Goal: Task Accomplishment & Management: Complete application form

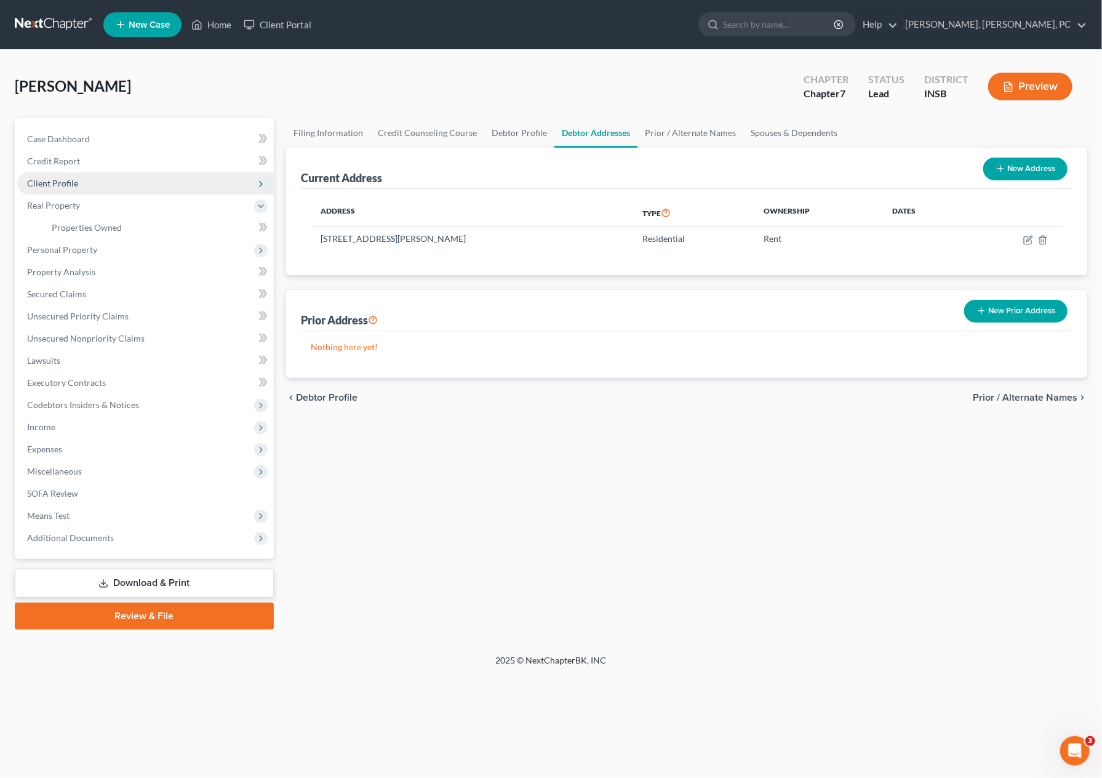
click at [124, 174] on span "Client Profile" at bounding box center [145, 183] width 257 height 22
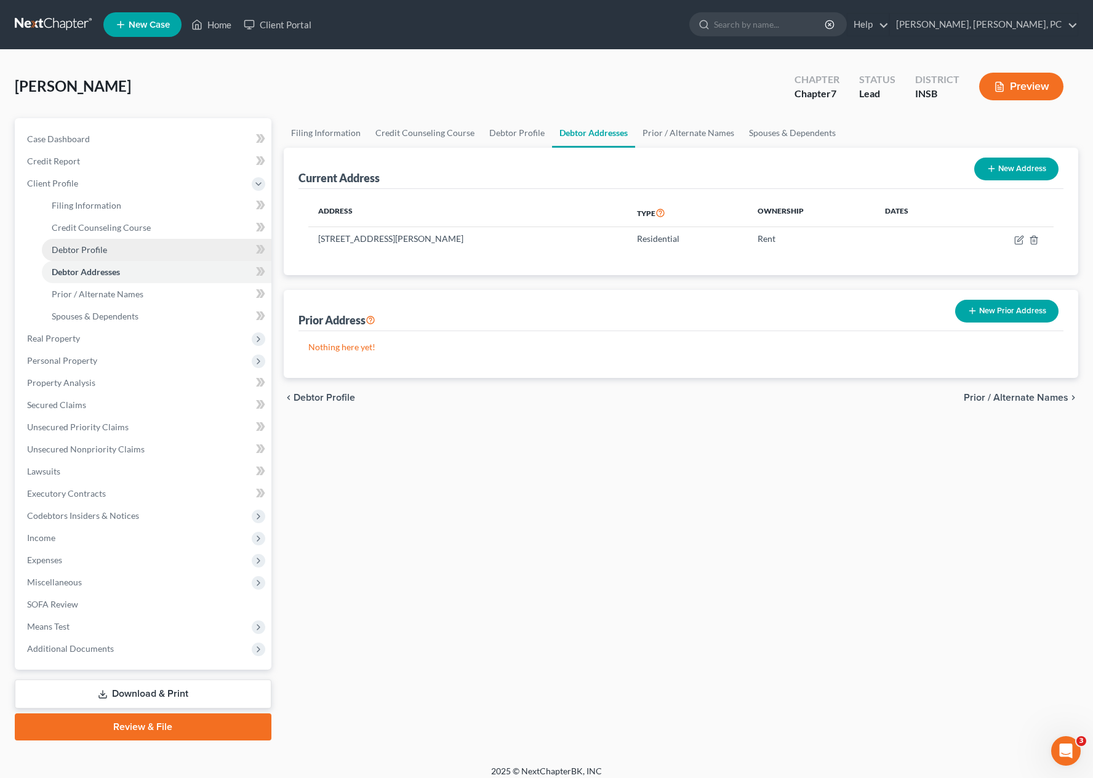
click at [129, 247] on link "Debtor Profile" at bounding box center [157, 250] width 230 height 22
select select "0"
select select "2"
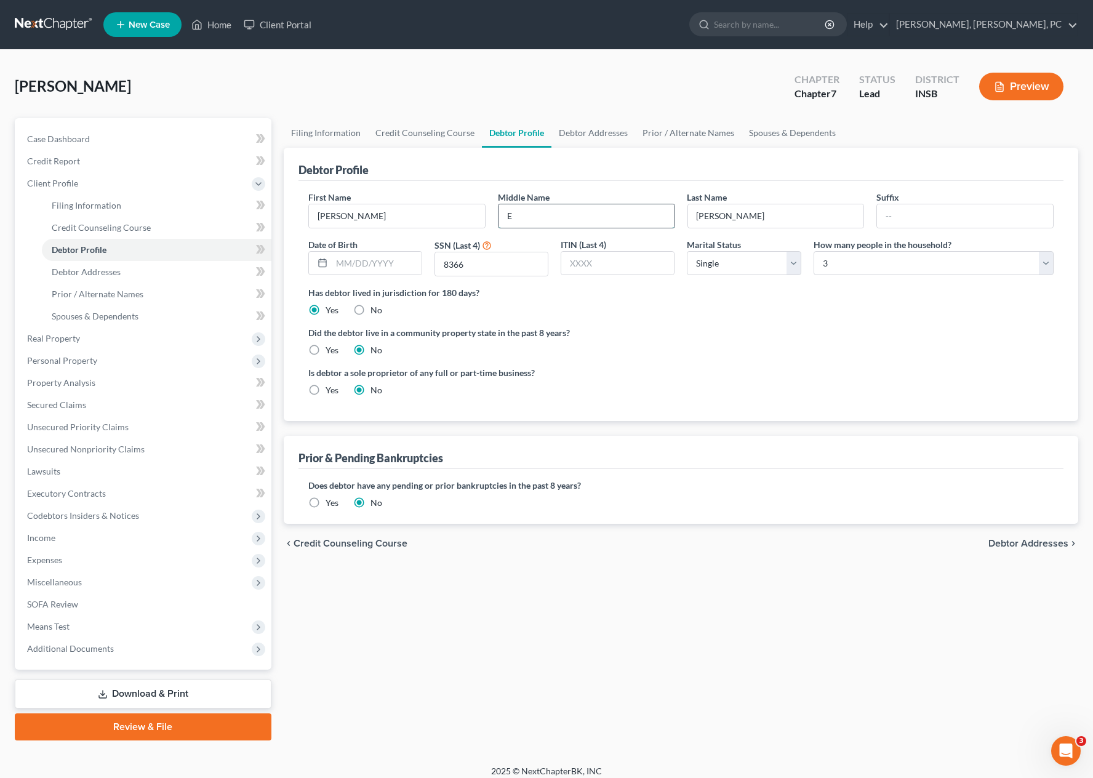
click at [533, 212] on input "E" at bounding box center [587, 215] width 176 height 23
type input "[PERSON_NAME]"
click at [103, 267] on span "Debtor Addresses" at bounding box center [86, 272] width 69 height 10
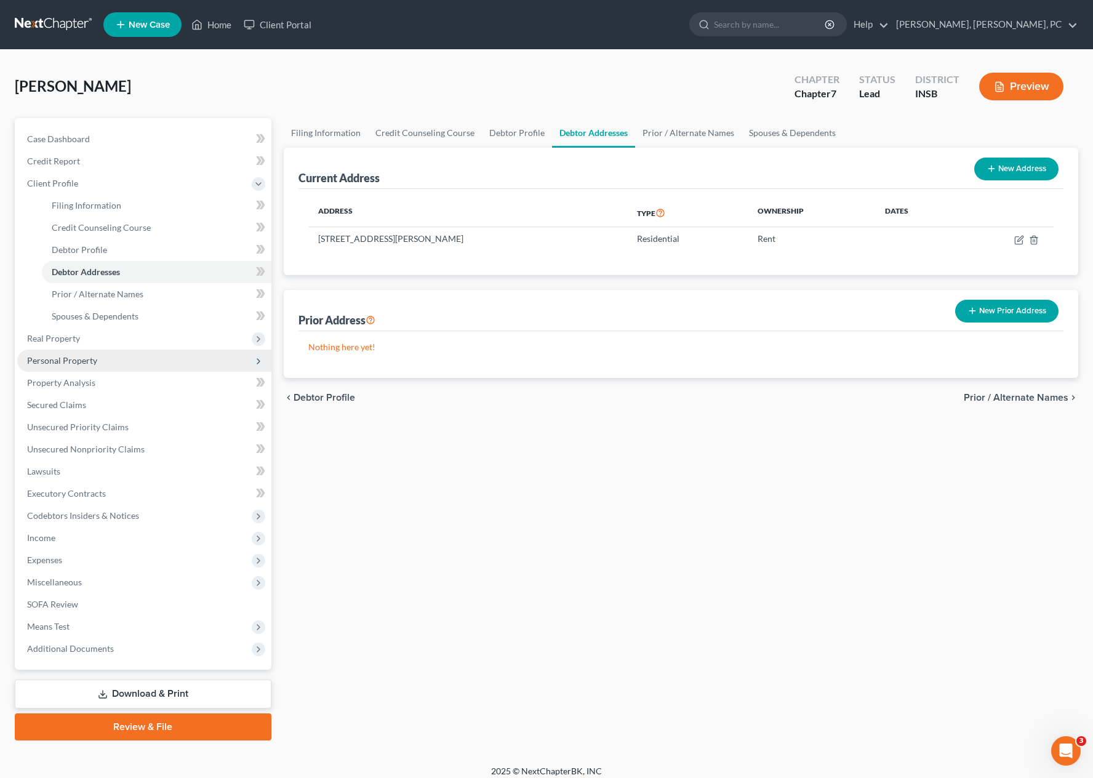
click at [106, 356] on span "Personal Property" at bounding box center [144, 361] width 254 height 22
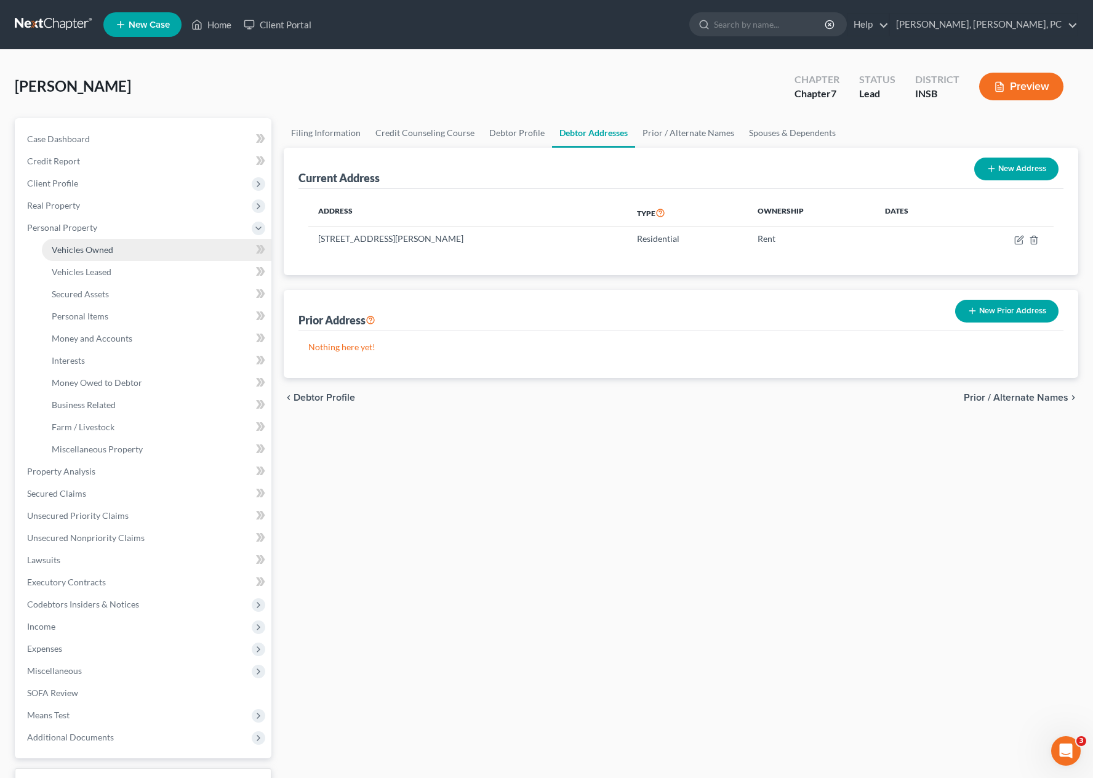
click at [105, 250] on span "Vehicles Owned" at bounding box center [83, 249] width 62 height 10
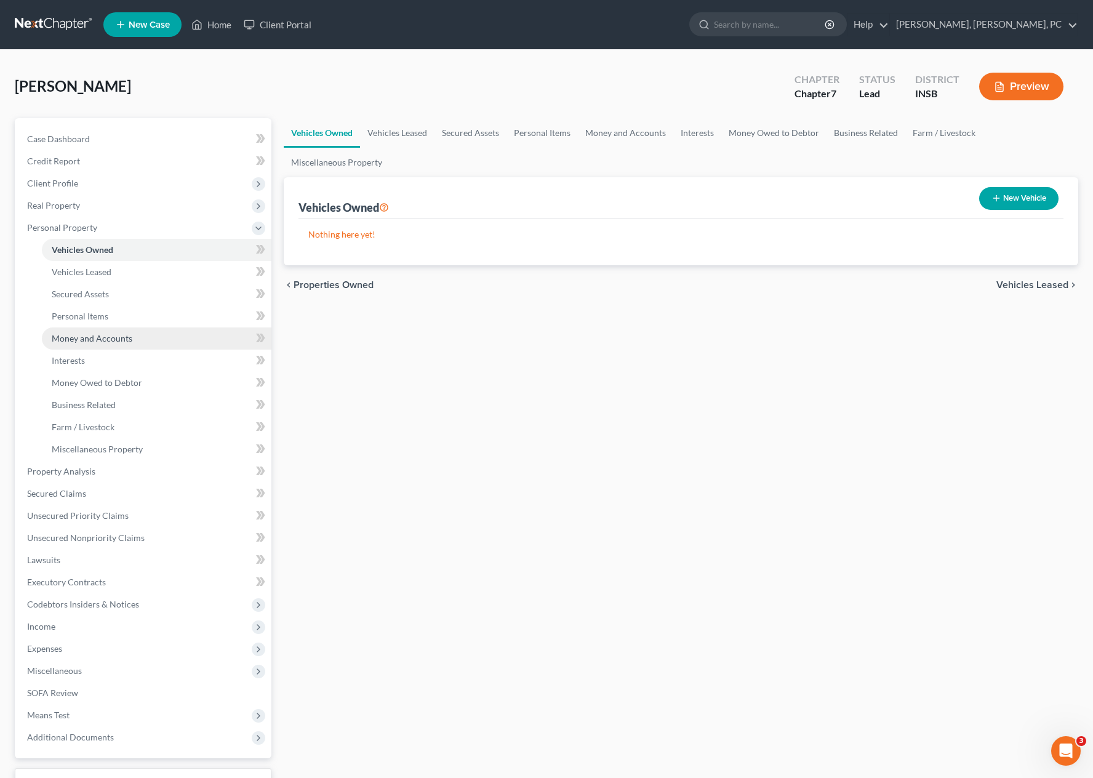
click at [115, 338] on span "Money and Accounts" at bounding box center [92, 338] width 81 height 10
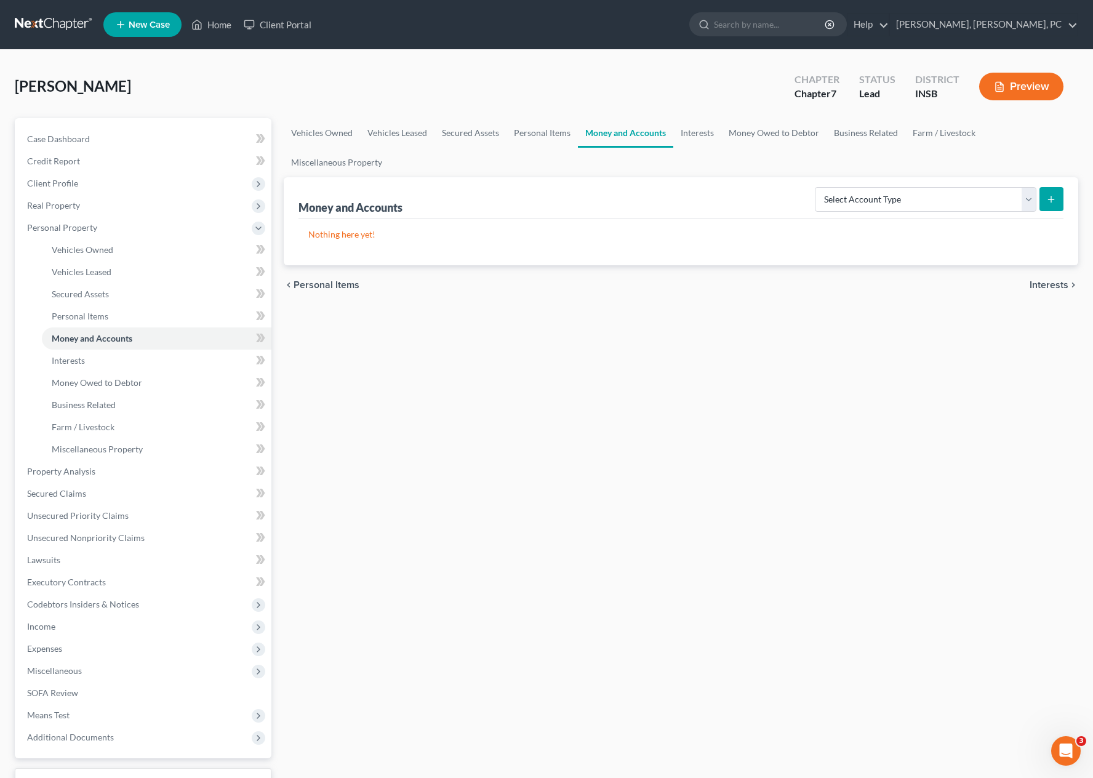
click at [643, 340] on div "Vehicles Owned Vehicles Leased Secured Assets Personal Items Money and Accounts…" at bounding box center [681, 473] width 807 height 711
click at [928, 194] on select "Select Account Type Brokerage Cash on Hand Certificates of Deposit Checking Acc…" at bounding box center [926, 199] width 222 height 25
select select "checking"
click at [818, 187] on select "Select Account Type Brokerage Cash on Hand Certificates of Deposit Checking Acc…" at bounding box center [926, 199] width 222 height 25
click at [1045, 195] on button "submit" at bounding box center [1052, 199] width 24 height 24
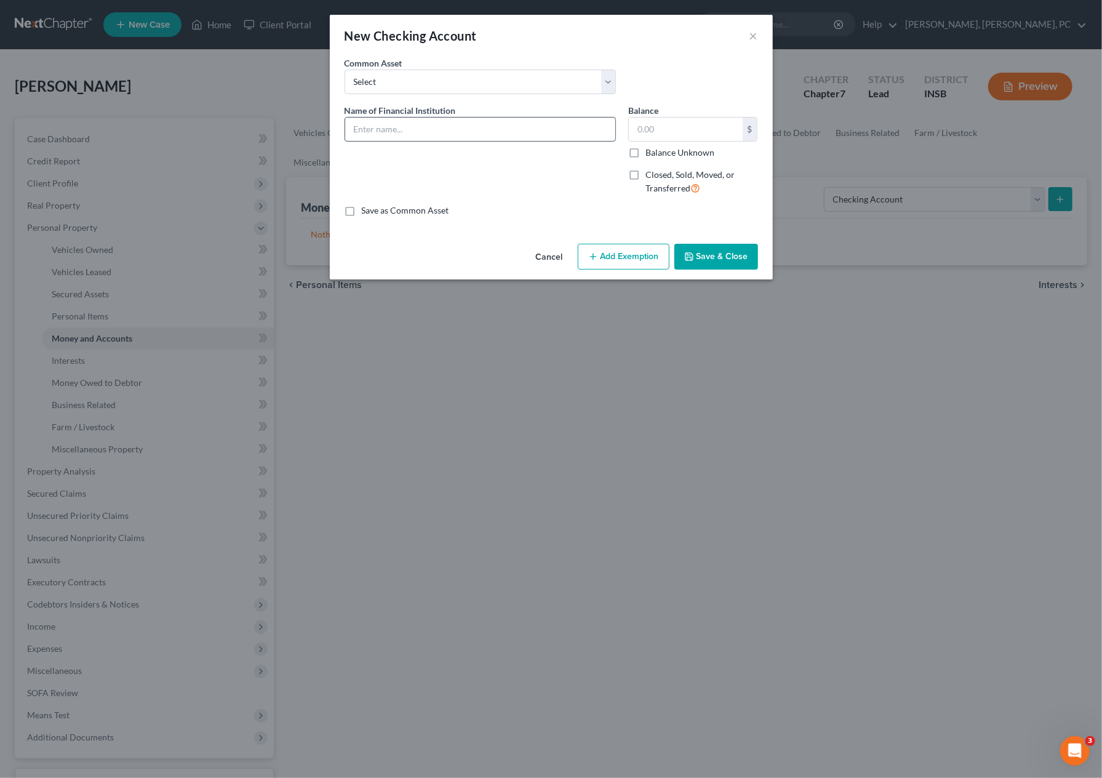
click at [505, 118] on input "text" at bounding box center [480, 129] width 270 height 23
click at [473, 204] on div "Save as Common Asset" at bounding box center [552, 210] width 414 height 12
click at [414, 127] on input "Current" at bounding box center [480, 129] width 270 height 23
type input "Current -"
click at [657, 133] on input "text" at bounding box center [686, 129] width 114 height 23
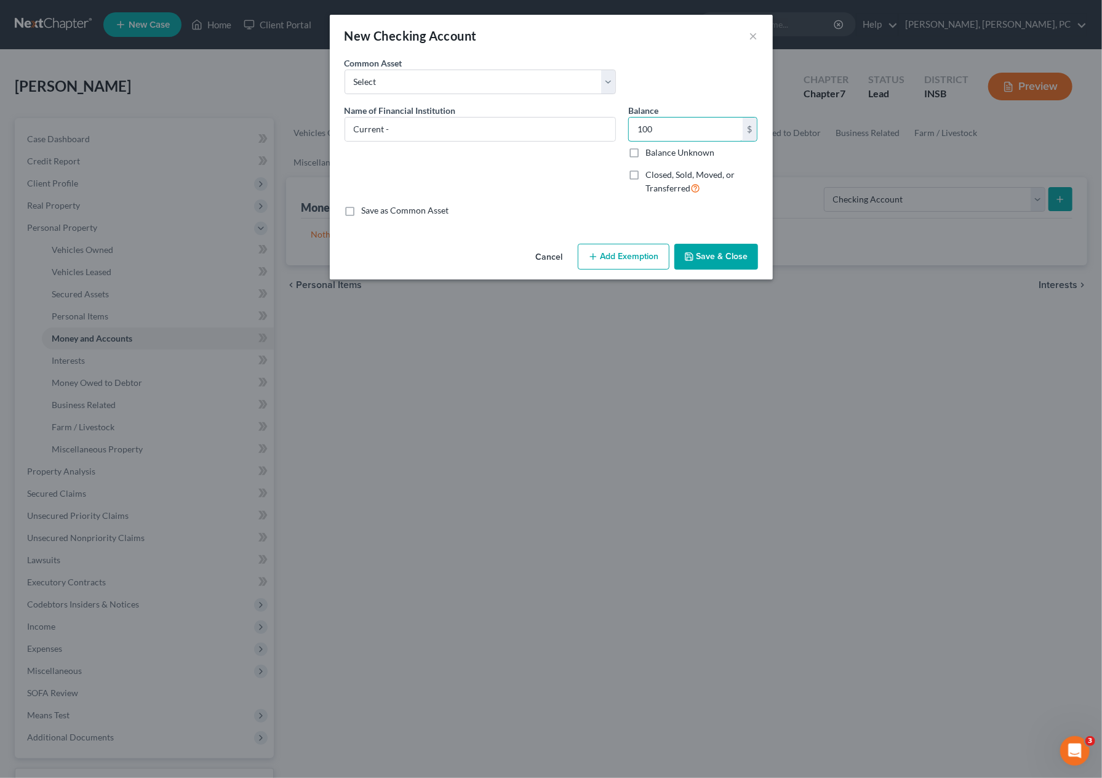
type input "100"
click at [615, 251] on button "Add Exemption" at bounding box center [624, 257] width 92 height 26
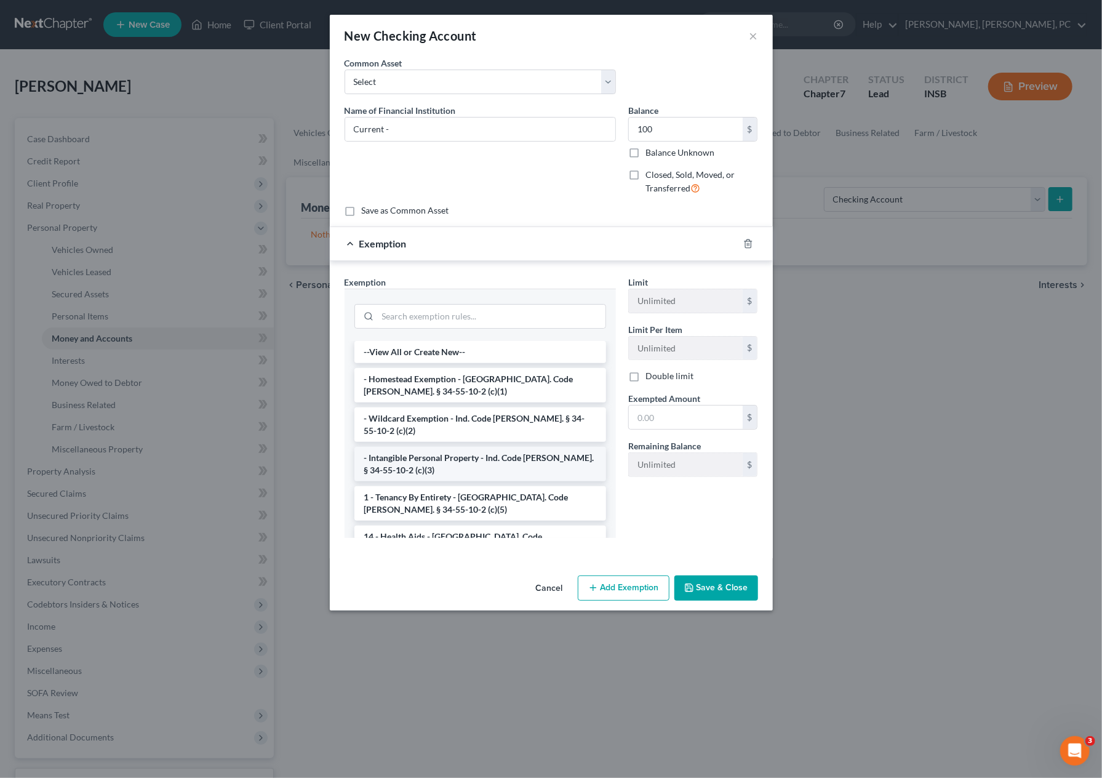
click at [454, 447] on li "- Intangible Personal Property - Ind. Code [PERSON_NAME]. § 34-55-10-2 (c)(3)" at bounding box center [481, 464] width 252 height 34
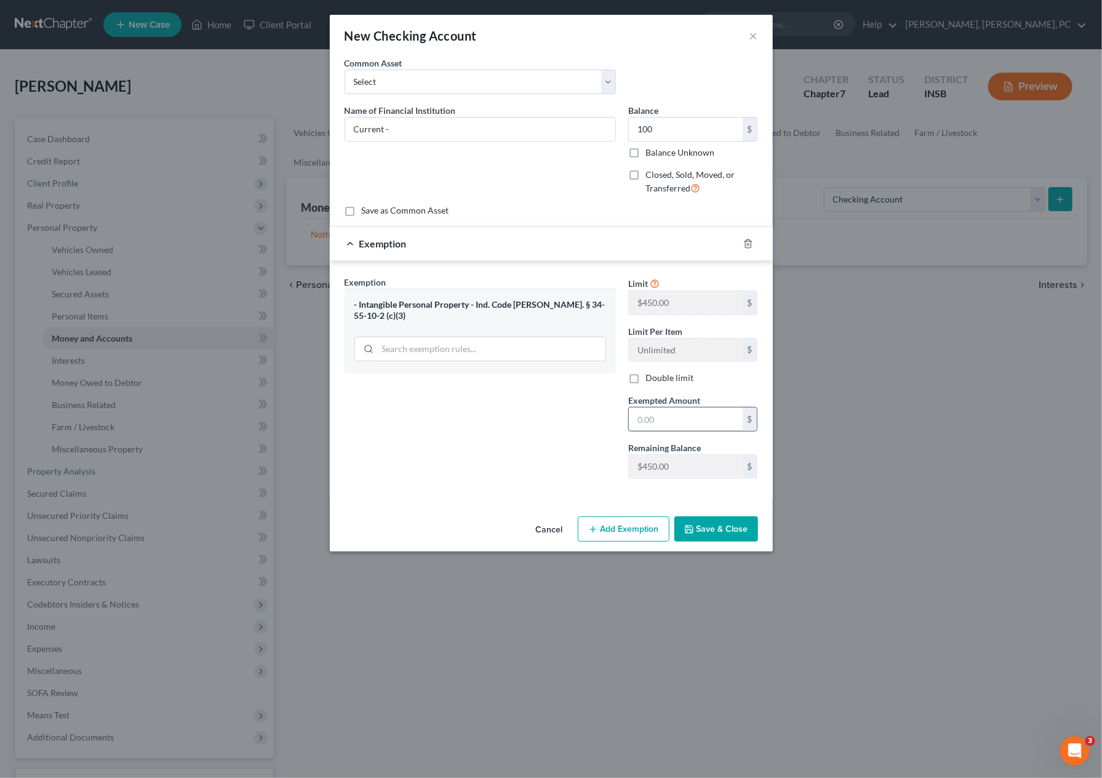
click at [654, 419] on input "text" at bounding box center [686, 418] width 114 height 23
type input "100"
click at [703, 534] on button "Save & Close" at bounding box center [717, 529] width 84 height 26
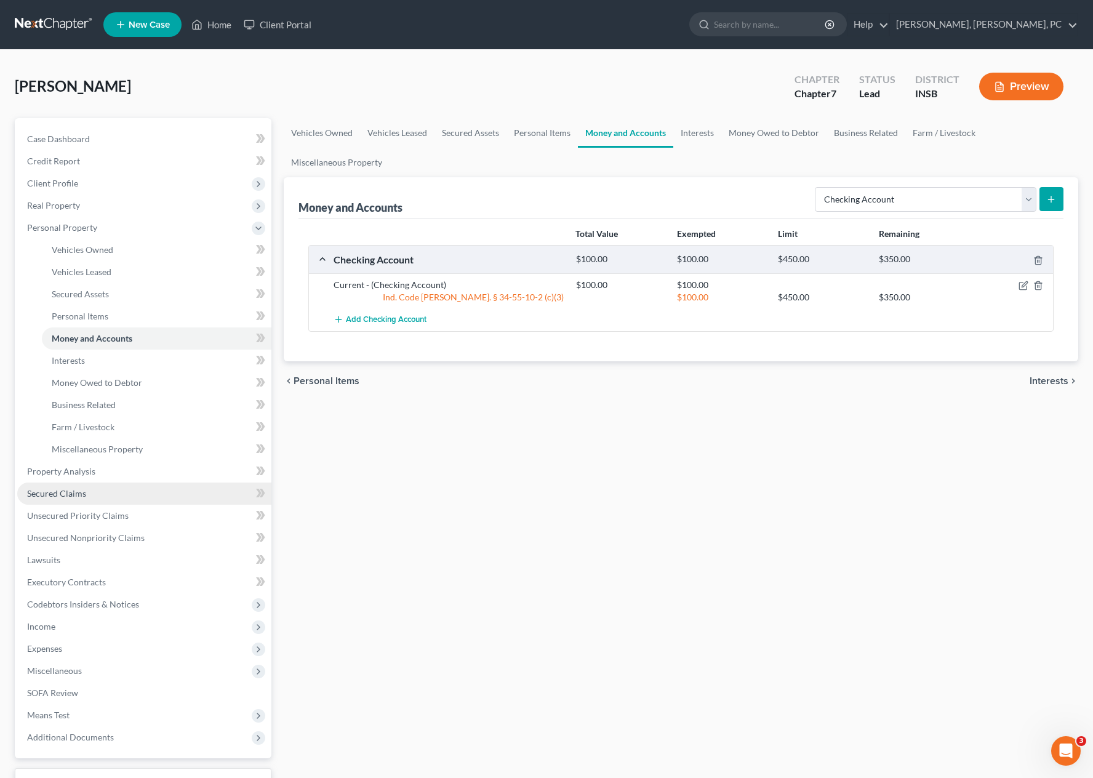
click at [127, 489] on link "Secured Claims" at bounding box center [144, 494] width 254 height 22
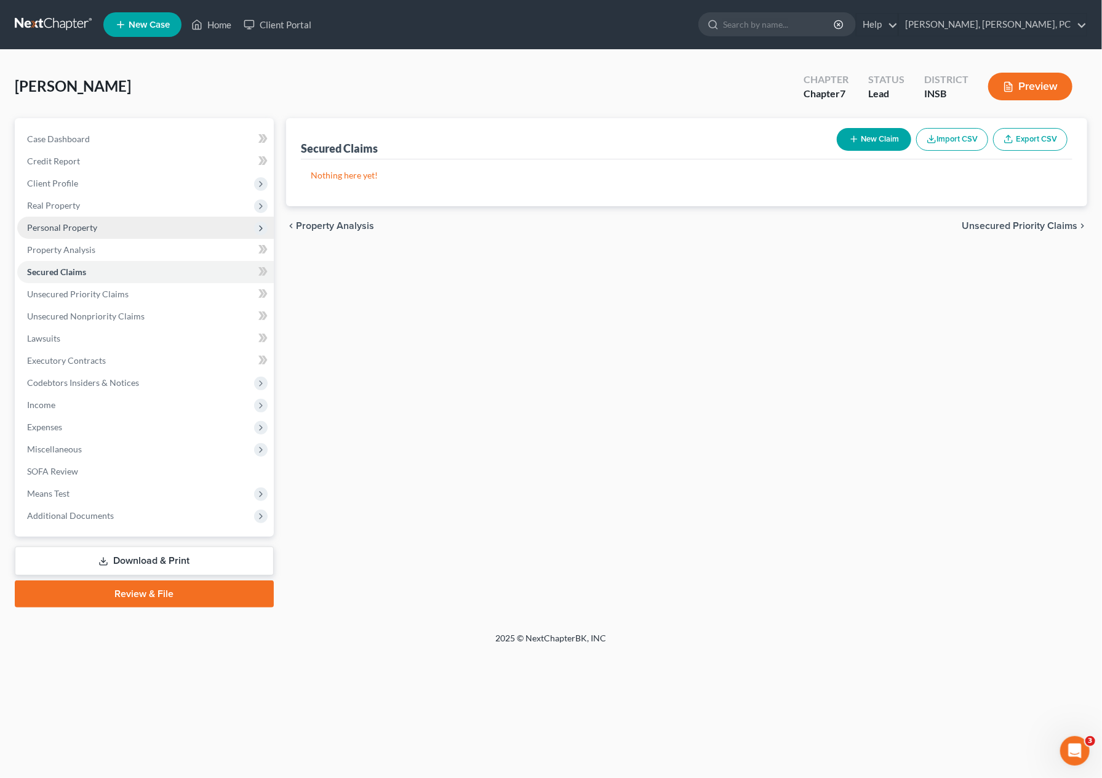
click at [103, 230] on span "Personal Property" at bounding box center [145, 228] width 257 height 22
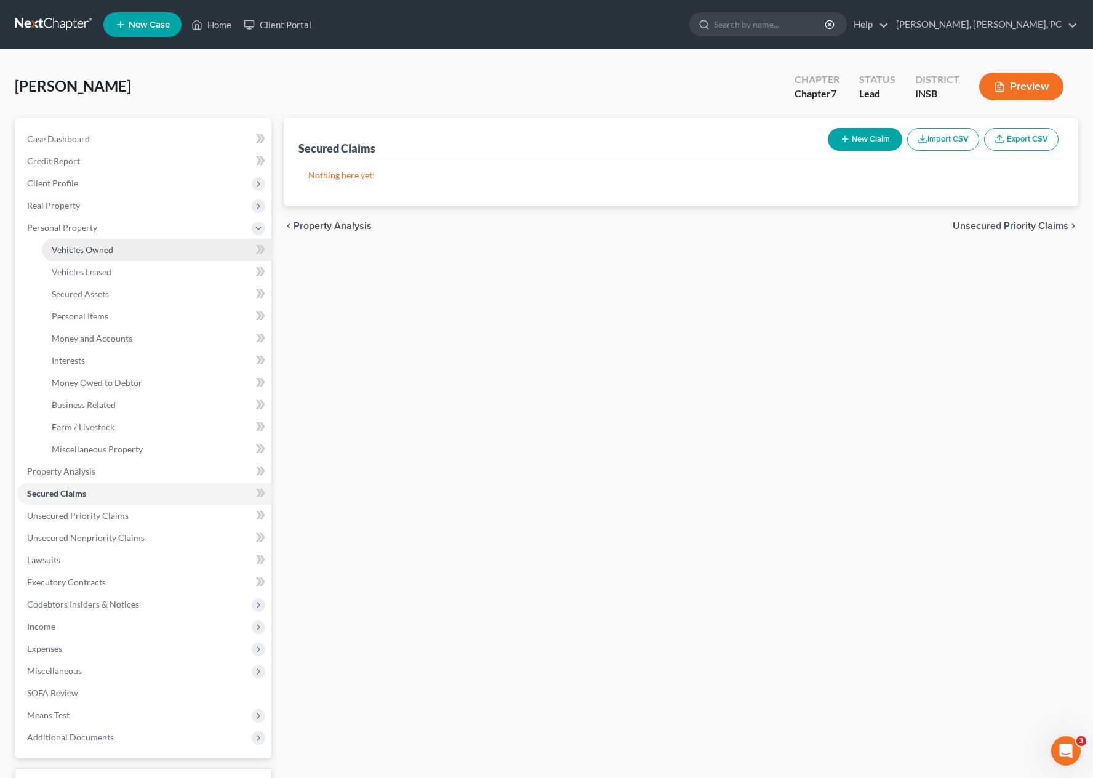
click at [102, 241] on link "Vehicles Owned" at bounding box center [157, 250] width 230 height 22
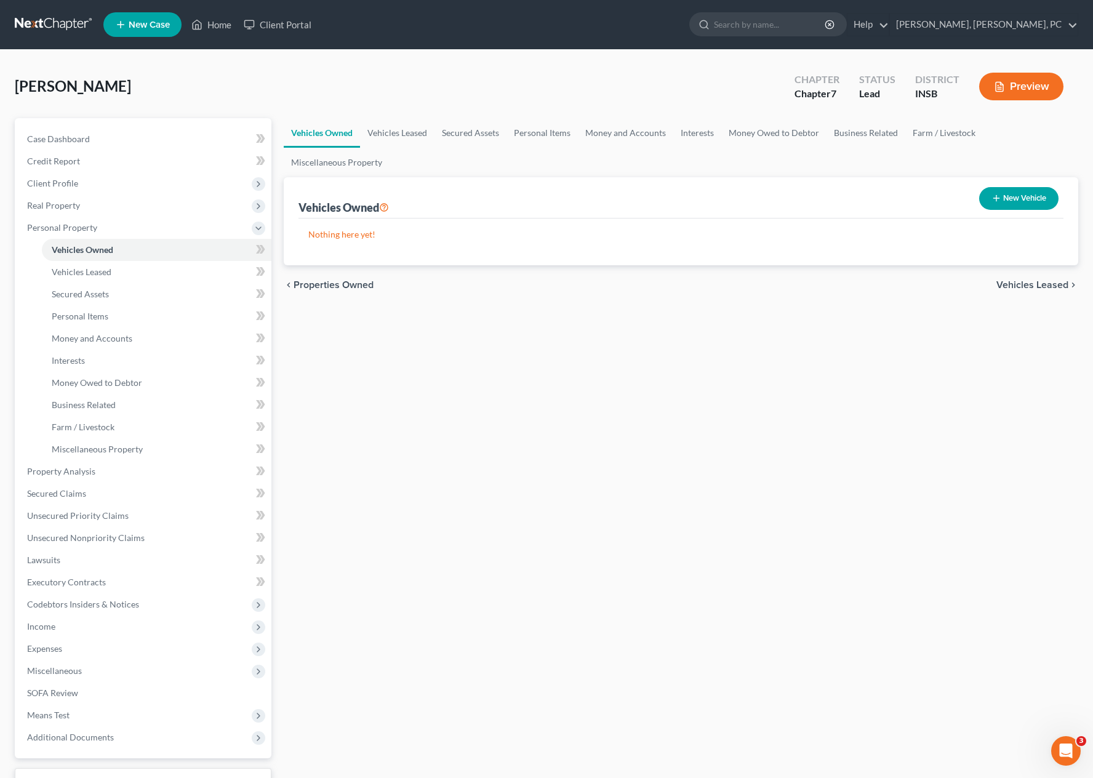
click at [1048, 191] on button "New Vehicle" at bounding box center [1018, 198] width 79 height 23
select select "0"
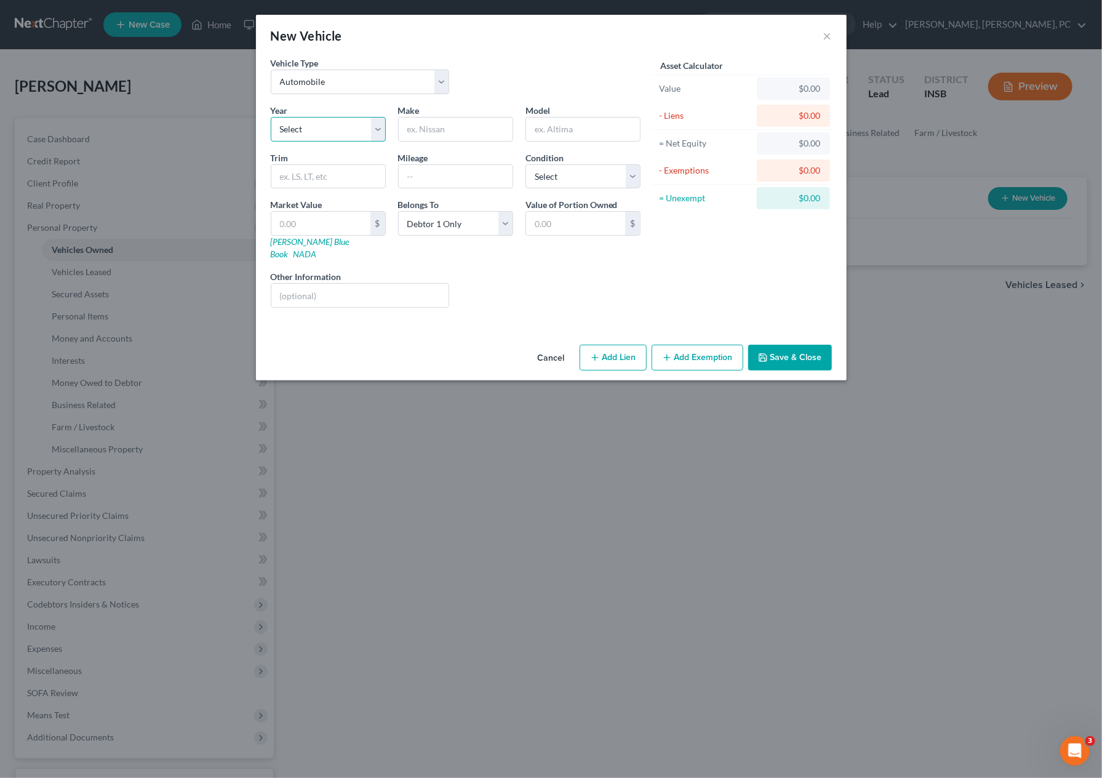
click at [331, 134] on select "Select 2026 2025 2024 2023 2022 2021 2020 2019 2018 2017 2016 2015 2014 2013 20…" at bounding box center [328, 129] width 115 height 25
select select "8"
click at [271, 117] on select "Select 2026 2025 2024 2023 2022 2021 2020 2019 2018 2017 2016 2015 2014 2013 20…" at bounding box center [328, 129] width 115 height 25
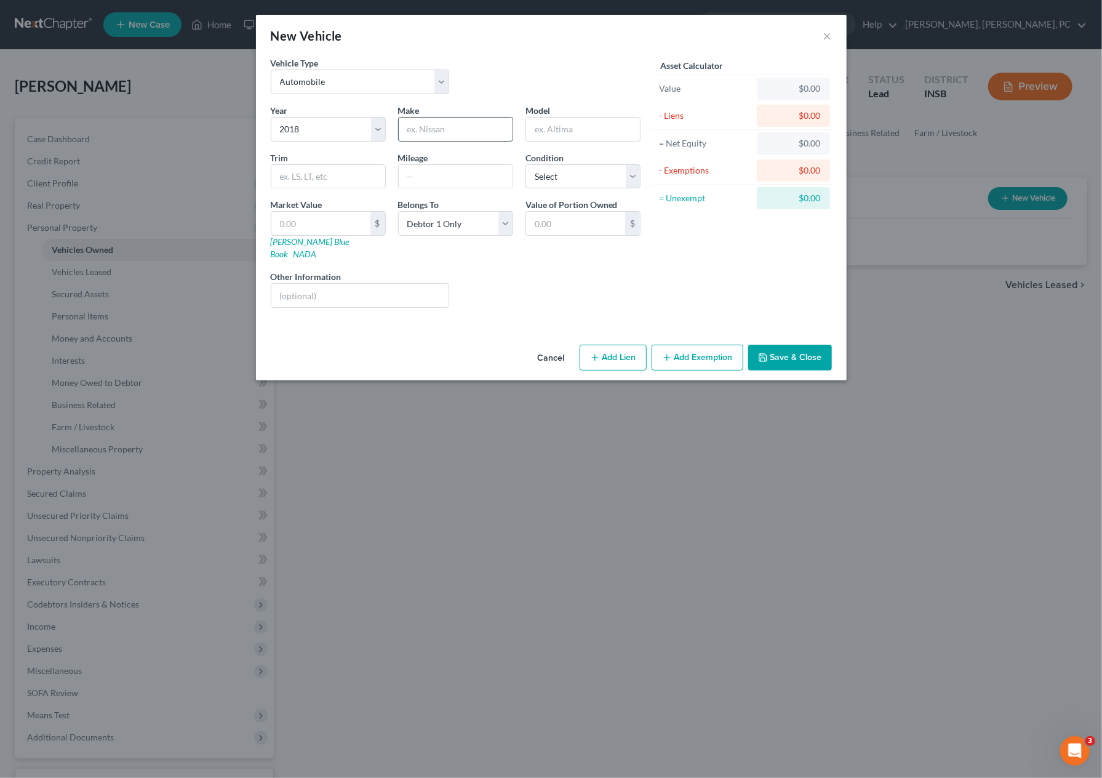
click at [457, 126] on input "text" at bounding box center [456, 129] width 114 height 23
type input "chevy"
type input "impala"
click at [456, 172] on input "text" at bounding box center [456, 176] width 114 height 23
type input "130000"
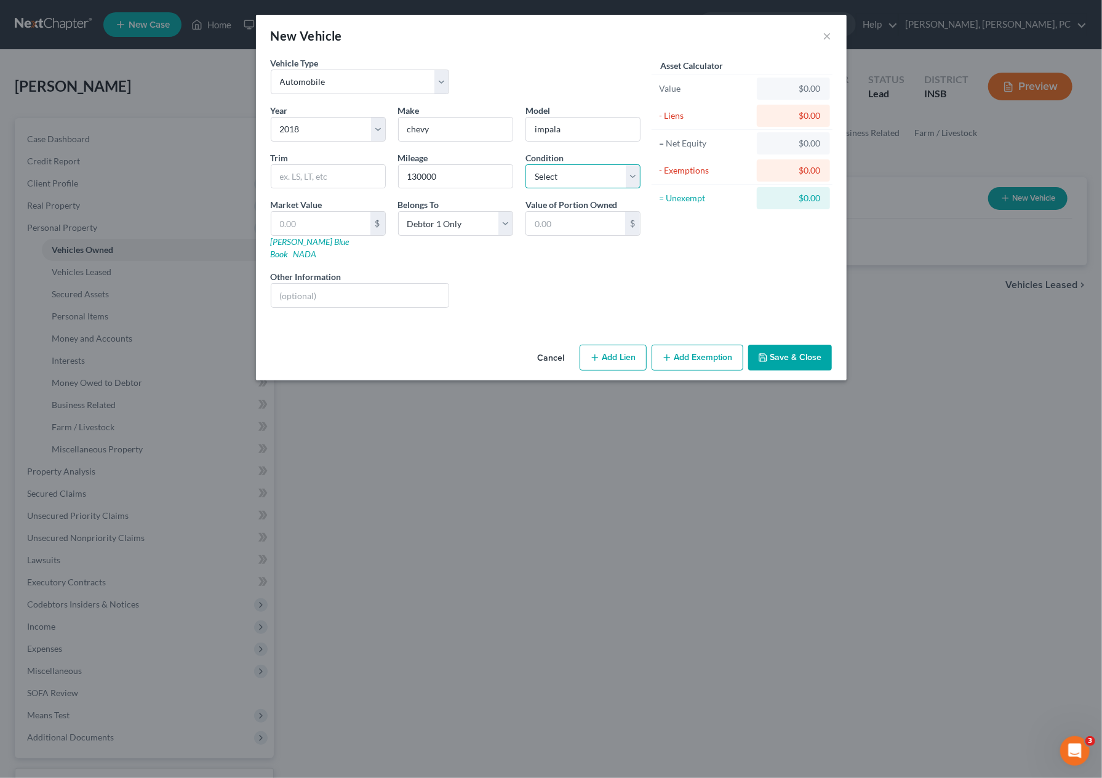
click at [544, 179] on select "Select Excellent Very Good Good Fair Poor" at bounding box center [583, 176] width 115 height 25
click at [816, 226] on div "Asset Calculator Value $0.00 - Liens $0.00 = Net Equity $0.00 - Exemptions $0.0…" at bounding box center [742, 187] width 191 height 261
click at [564, 181] on select "Select Excellent Very Good Good Fair Poor" at bounding box center [583, 176] width 115 height 25
select select "1"
click at [526, 164] on select "Select Excellent Very Good Good Fair Poor" at bounding box center [583, 176] width 115 height 25
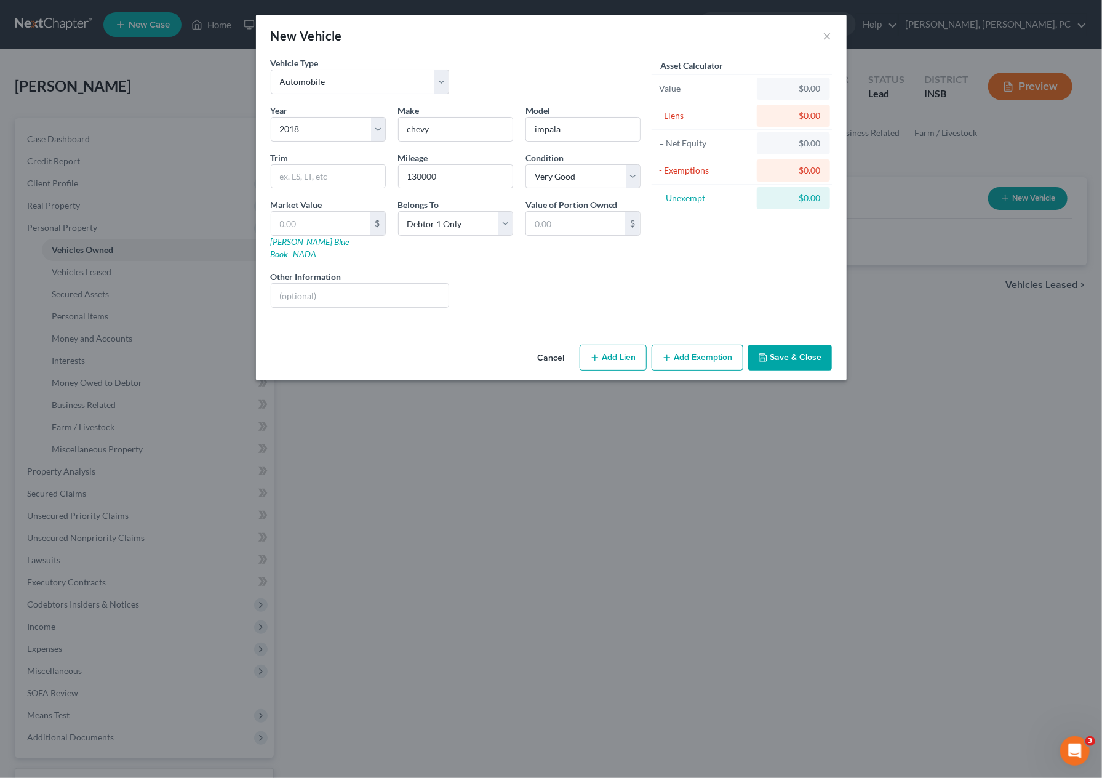
click at [688, 345] on button "Add Exemption" at bounding box center [698, 358] width 92 height 26
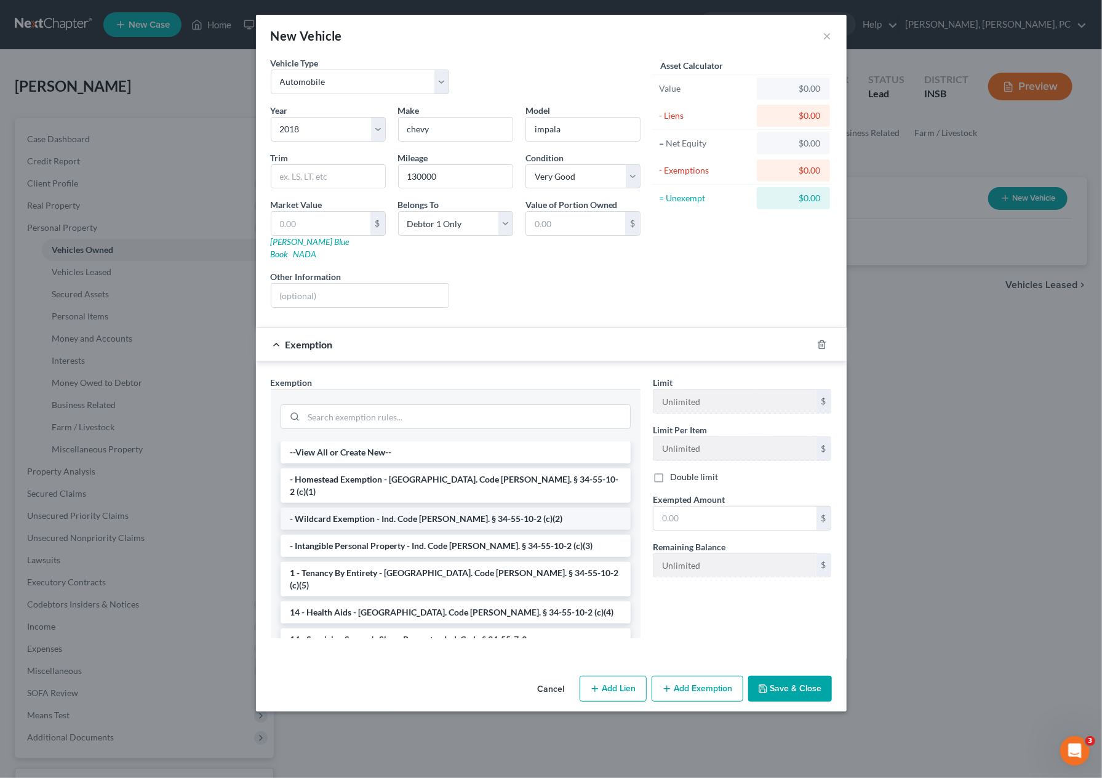
click at [396, 508] on li "- Wildcard Exemption - Ind. Code [PERSON_NAME]. § 34-55-10-2 (c)(2)" at bounding box center [456, 519] width 350 height 22
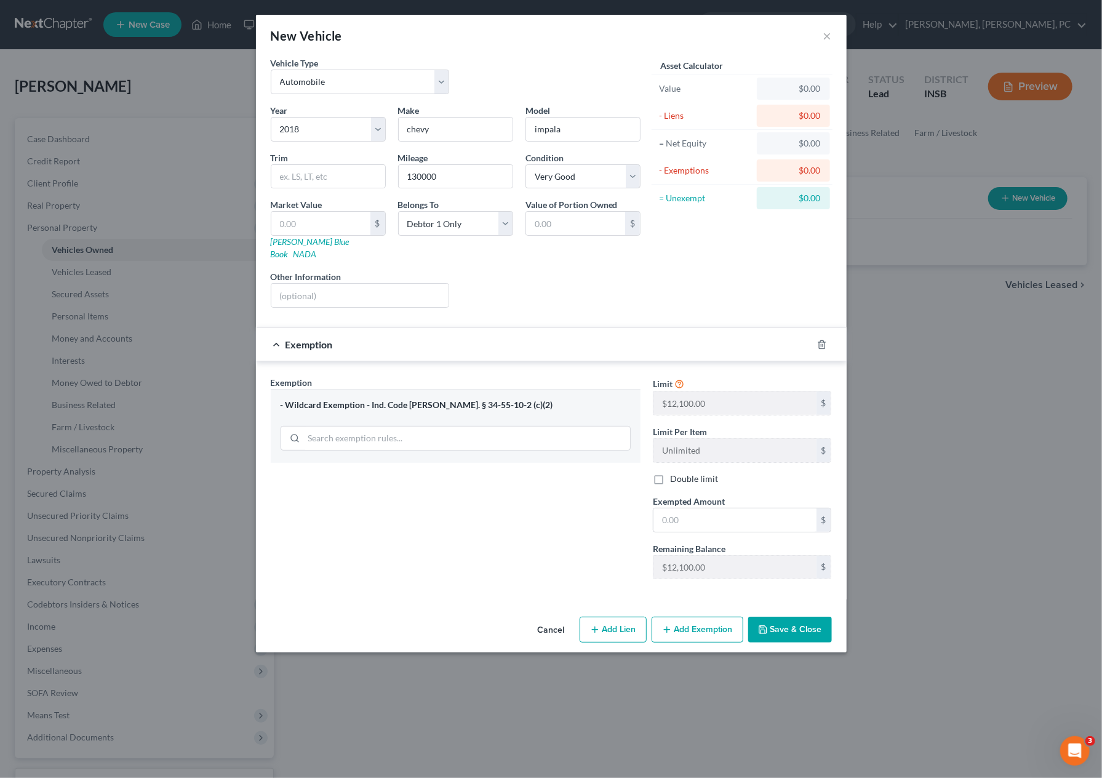
click at [373, 593] on div "Vehicle Type Select Automobile Truck Trailer Watercraft Aircraft Motor Home Atv…" at bounding box center [551, 334] width 591 height 555
click at [341, 226] on input "text" at bounding box center [320, 223] width 99 height 23
type input "8"
type input "8.00"
type input "87"
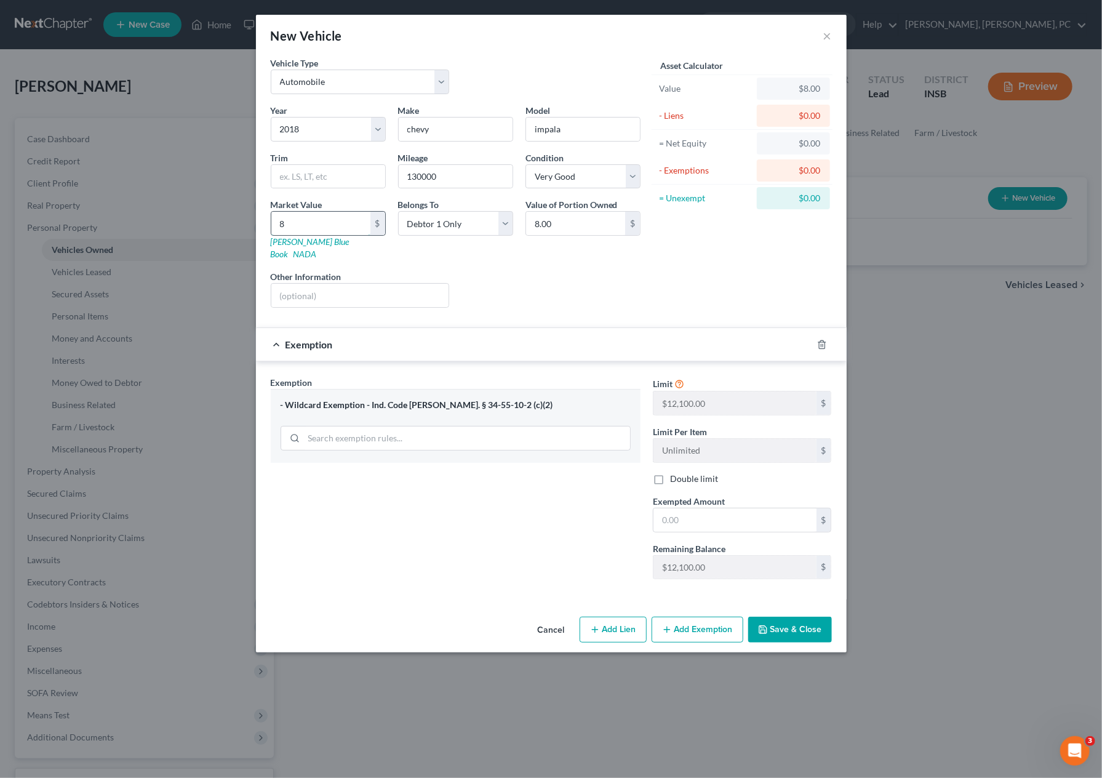
type input "87.00"
type input "8"
type input "8.00"
type input "86"
type input "86.00"
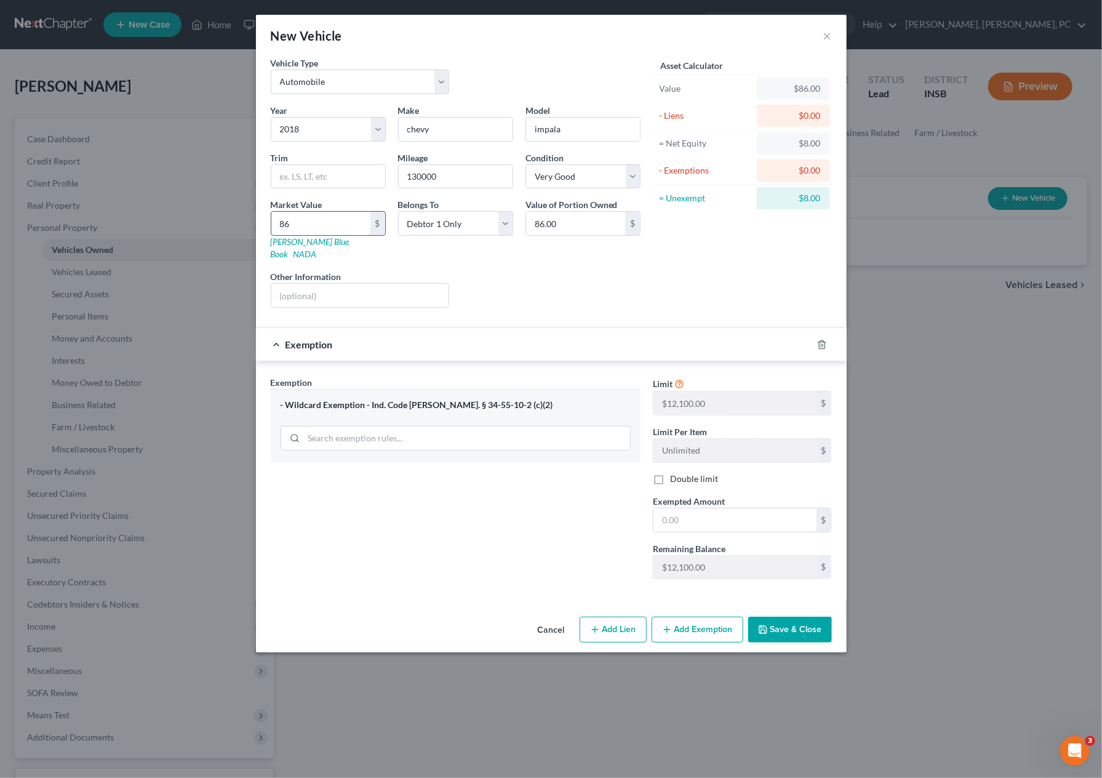
type input "867"
type input "867.00"
type input "8678"
type input "8,678.00"
type input "8,678"
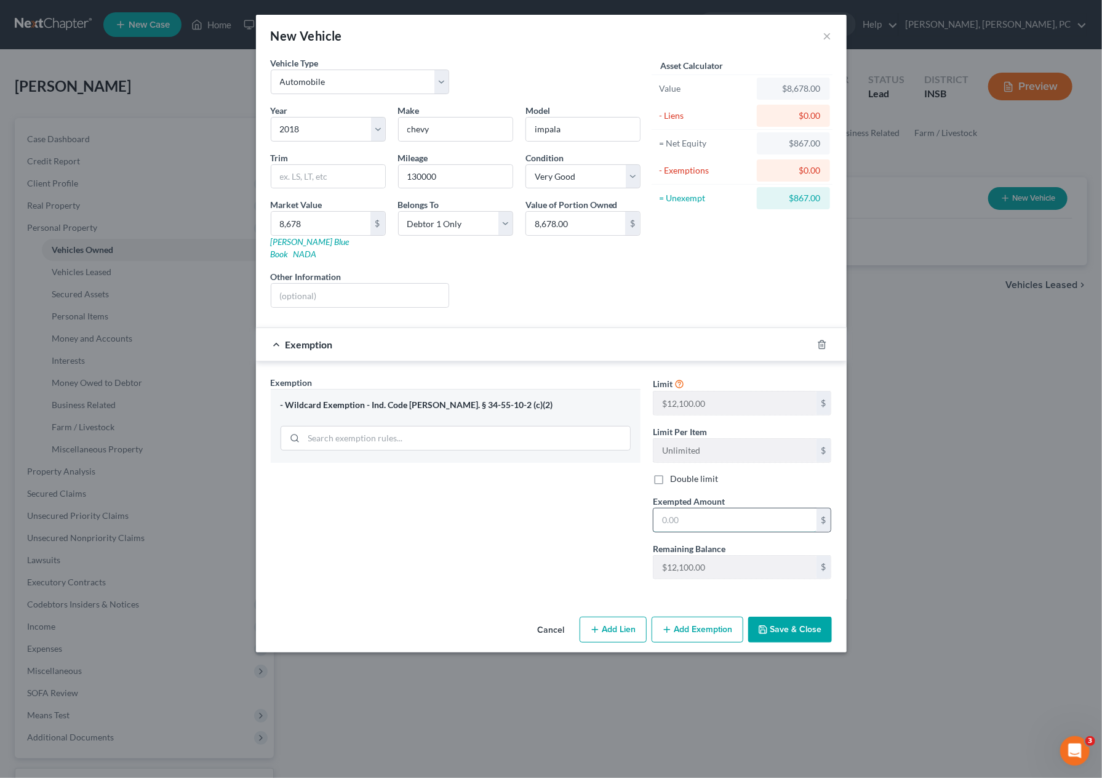
click at [691, 508] on input "text" at bounding box center [735, 519] width 163 height 23
type input "8,678"
click at [779, 617] on button "Save & Close" at bounding box center [790, 630] width 84 height 26
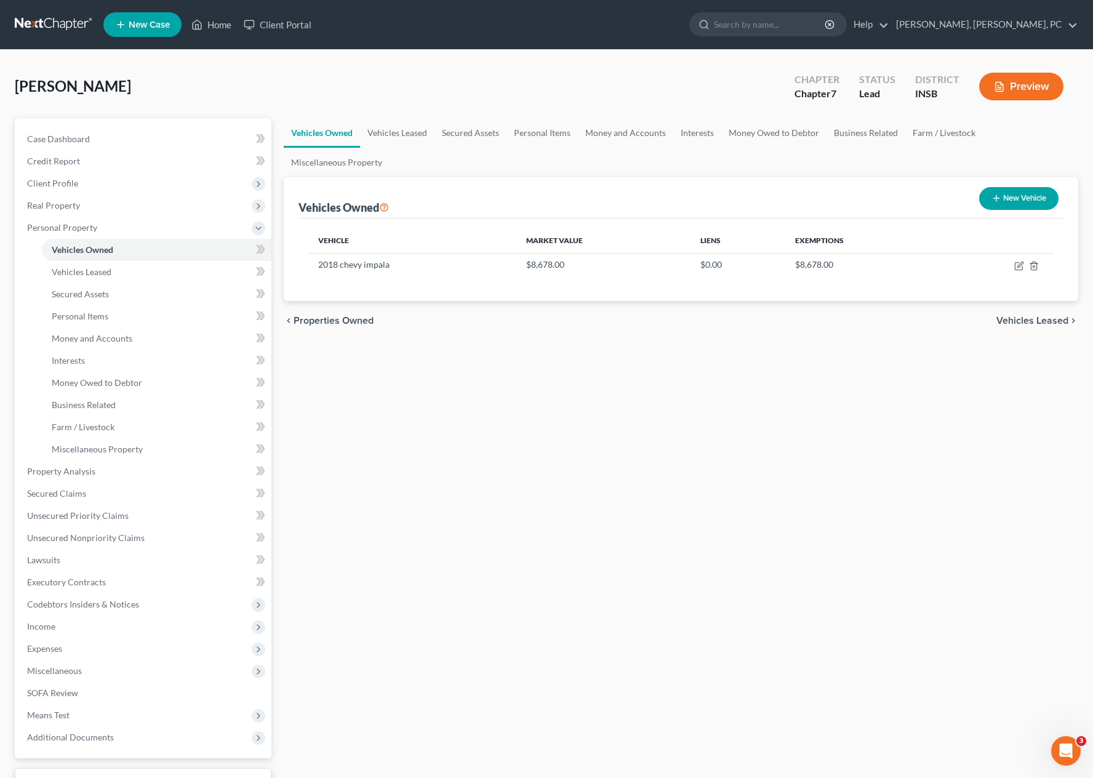
click at [484, 471] on div "Vehicles Owned Vehicles Leased Secured Assets Personal Items Money and Accounts…" at bounding box center [681, 473] width 807 height 711
click at [121, 518] on span "Unsecured Priority Claims" at bounding box center [78, 515] width 102 height 10
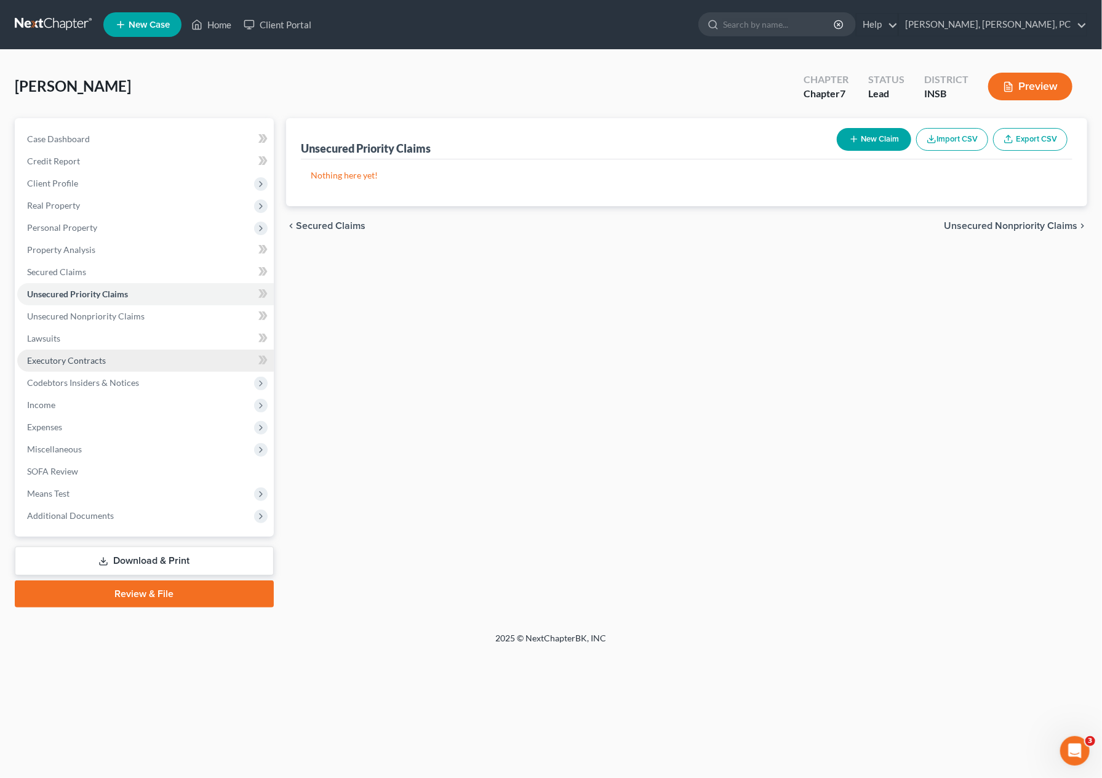
click at [131, 363] on link "Executory Contracts" at bounding box center [145, 361] width 257 height 22
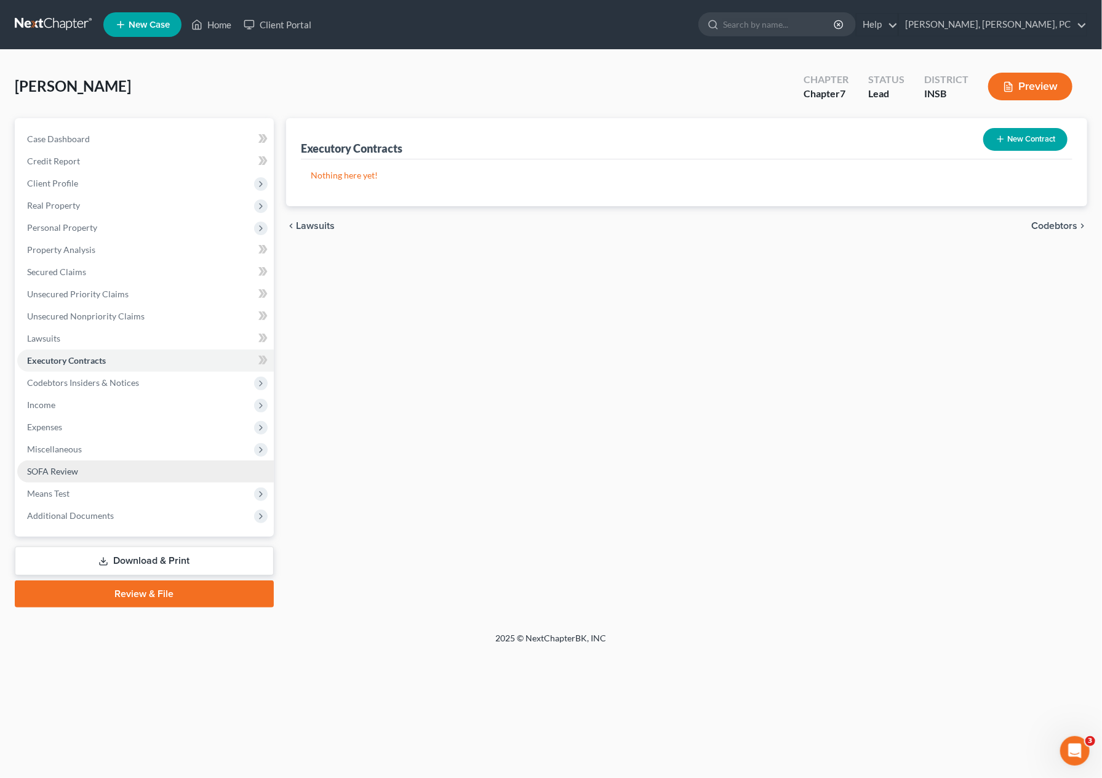
click at [107, 467] on link "SOFA Review" at bounding box center [145, 471] width 257 height 22
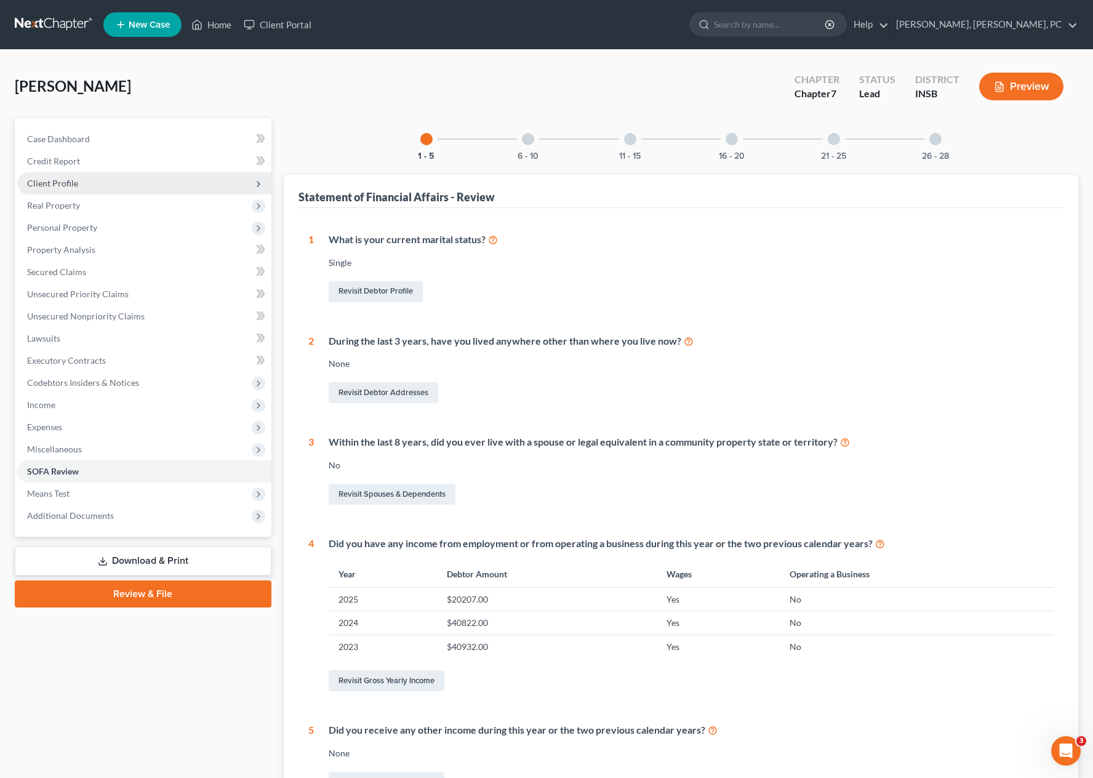
click at [79, 179] on span "Client Profile" at bounding box center [144, 183] width 254 height 22
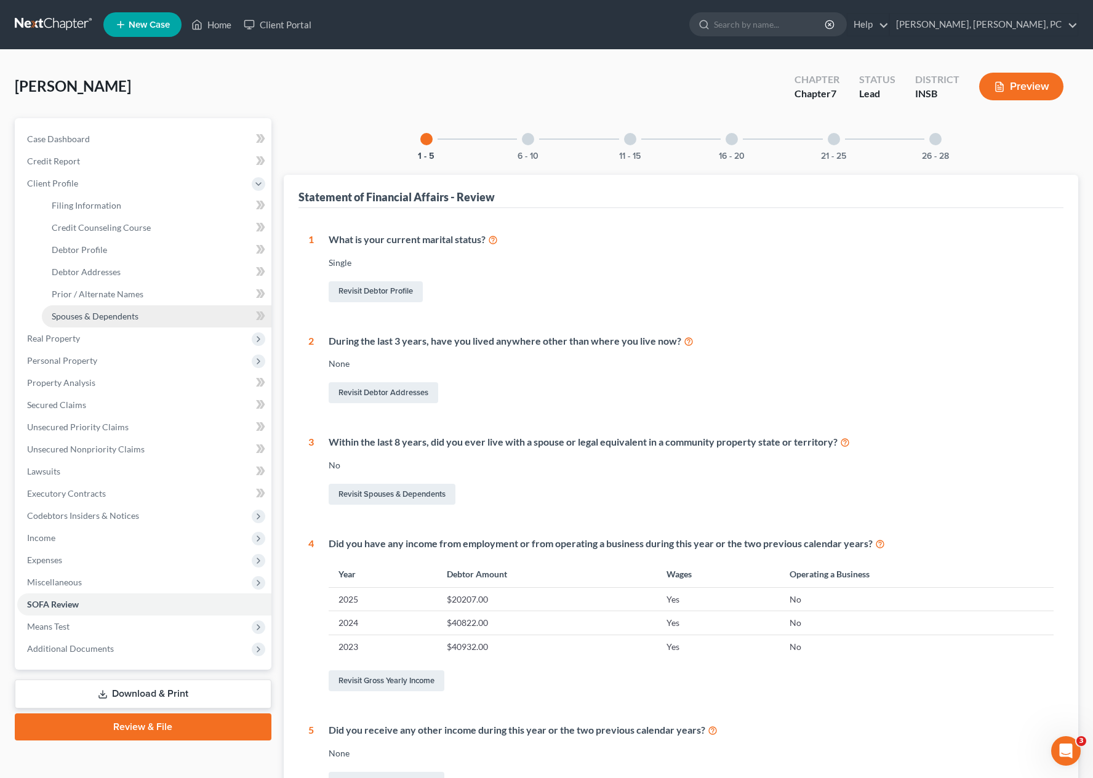
click at [97, 318] on span "Spouses & Dependents" at bounding box center [95, 316] width 87 height 10
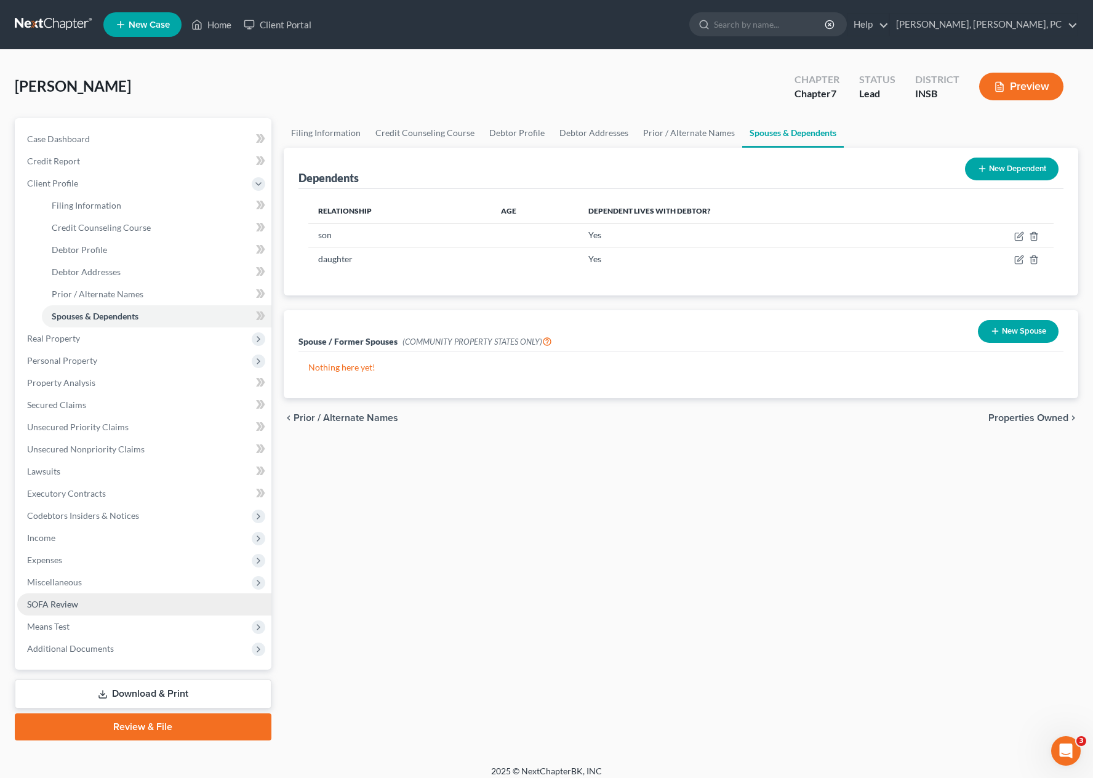
click at [89, 601] on link "SOFA Review" at bounding box center [144, 604] width 254 height 22
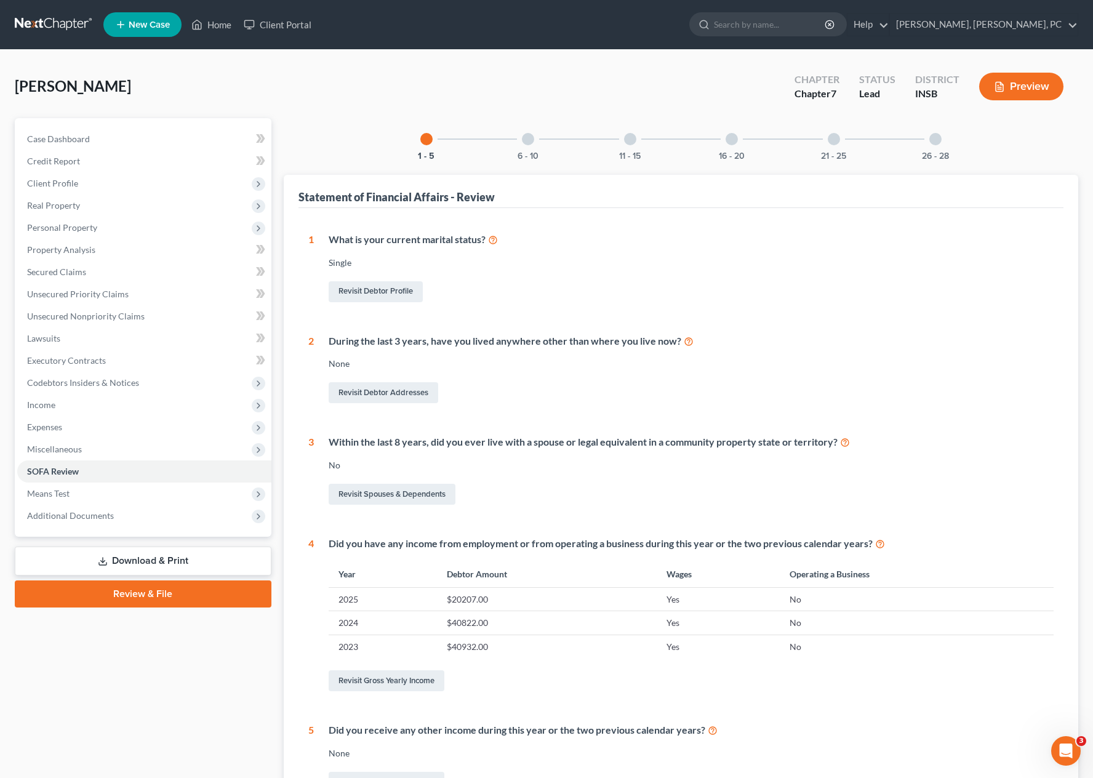
click at [527, 137] on div at bounding box center [528, 139] width 12 height 12
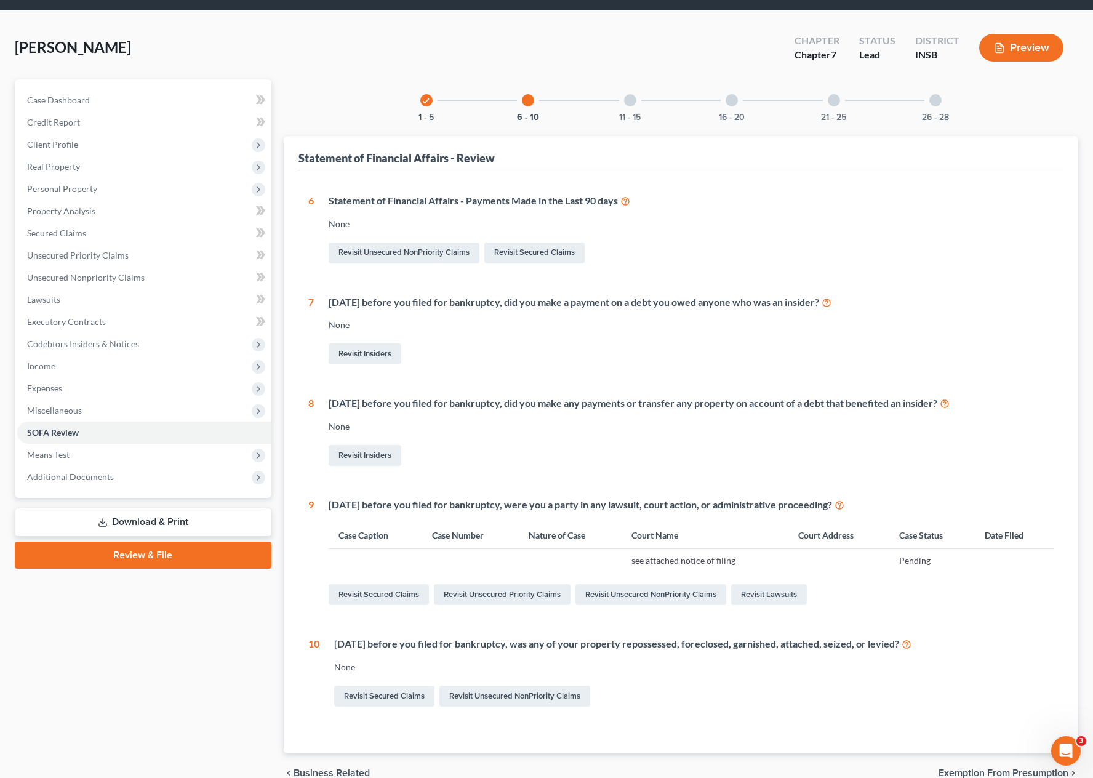
scroll to position [99, 0]
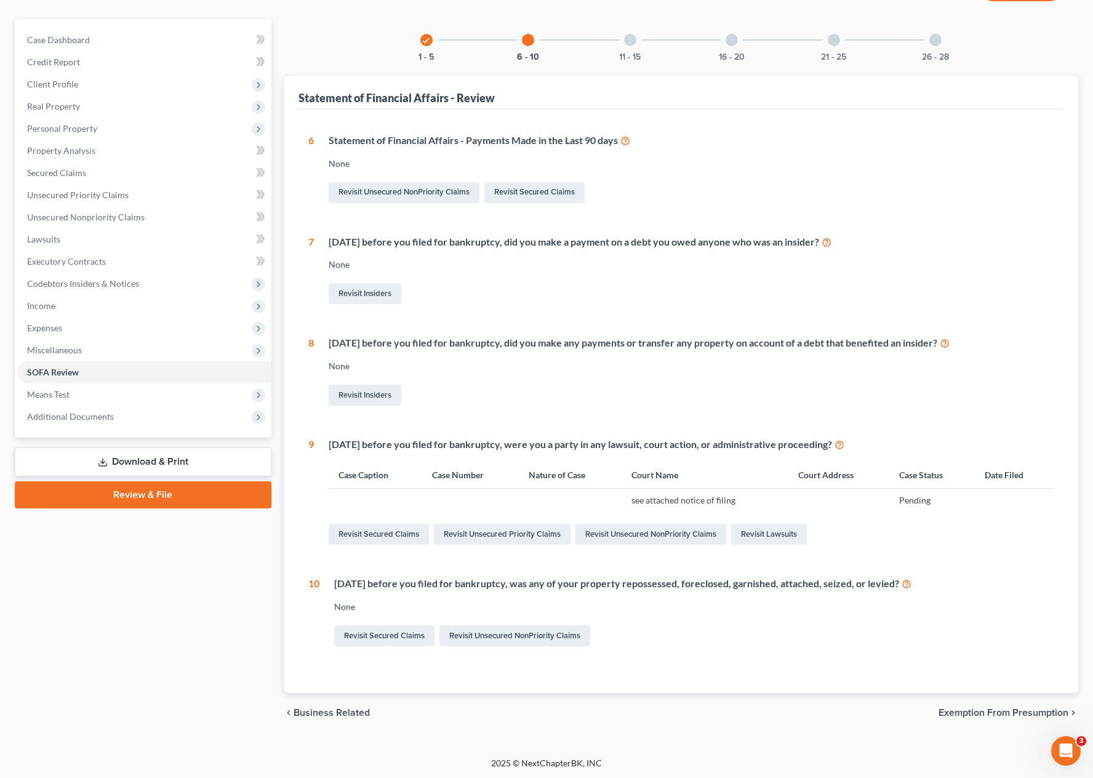
click at [633, 35] on div at bounding box center [630, 40] width 12 height 12
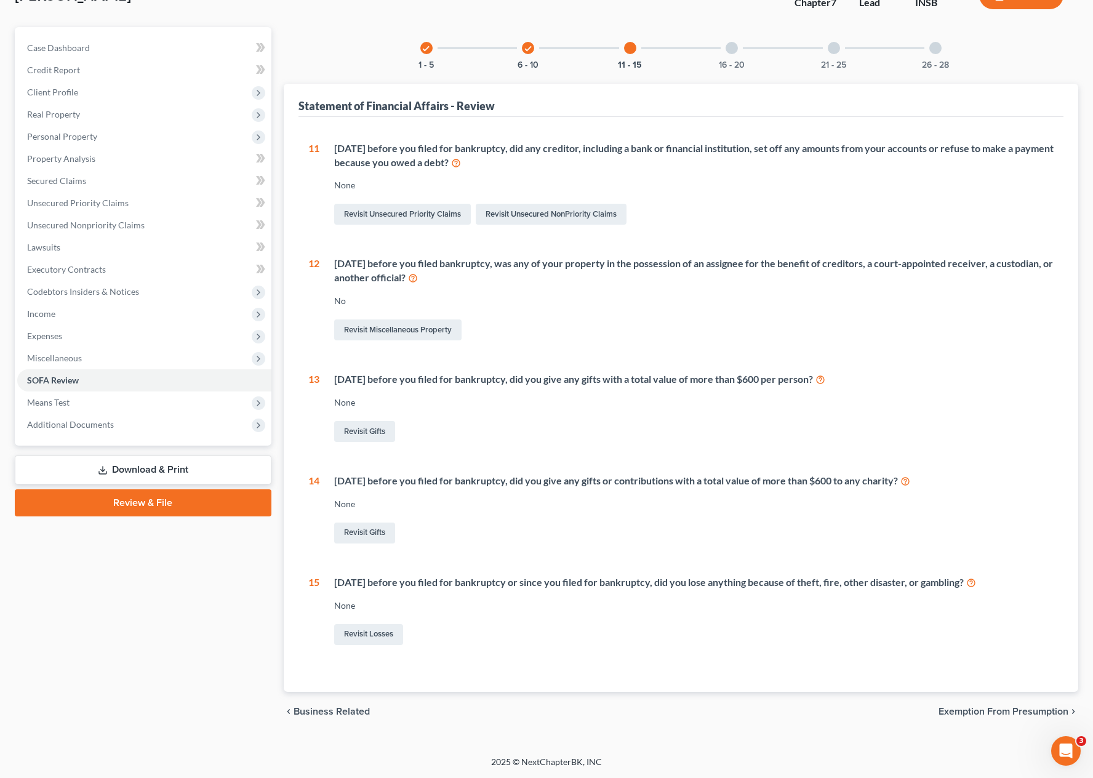
scroll to position [89, 0]
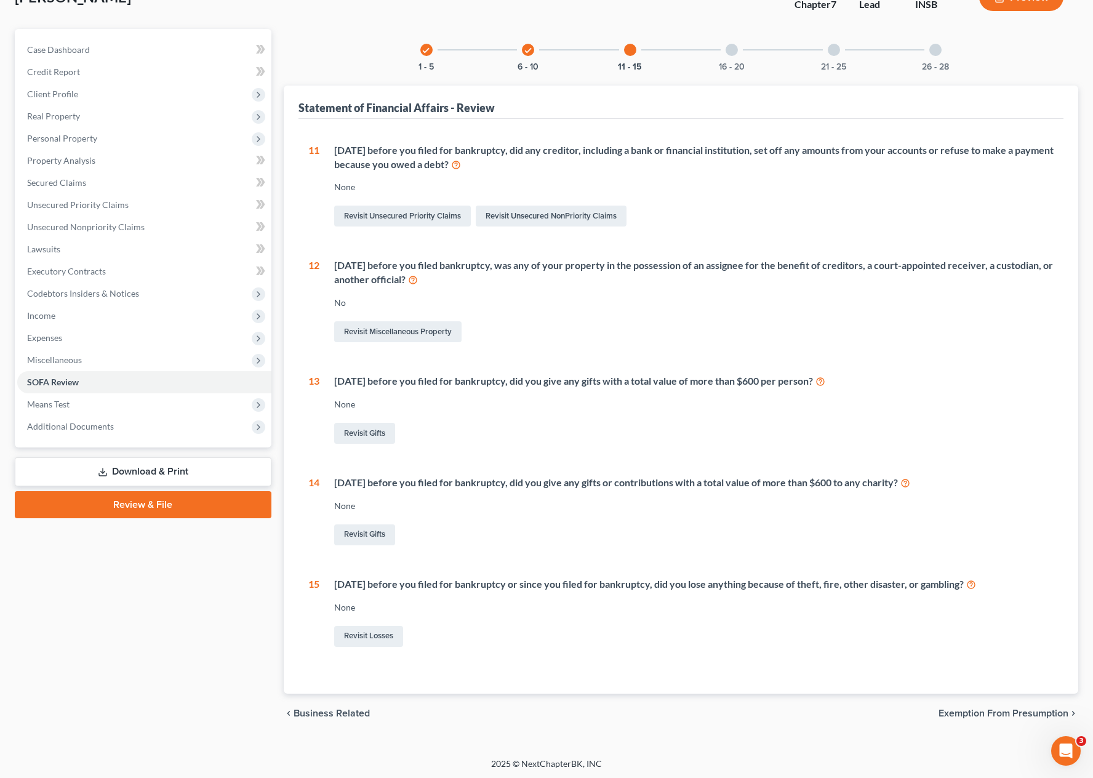
click at [731, 49] on div at bounding box center [732, 50] width 12 height 12
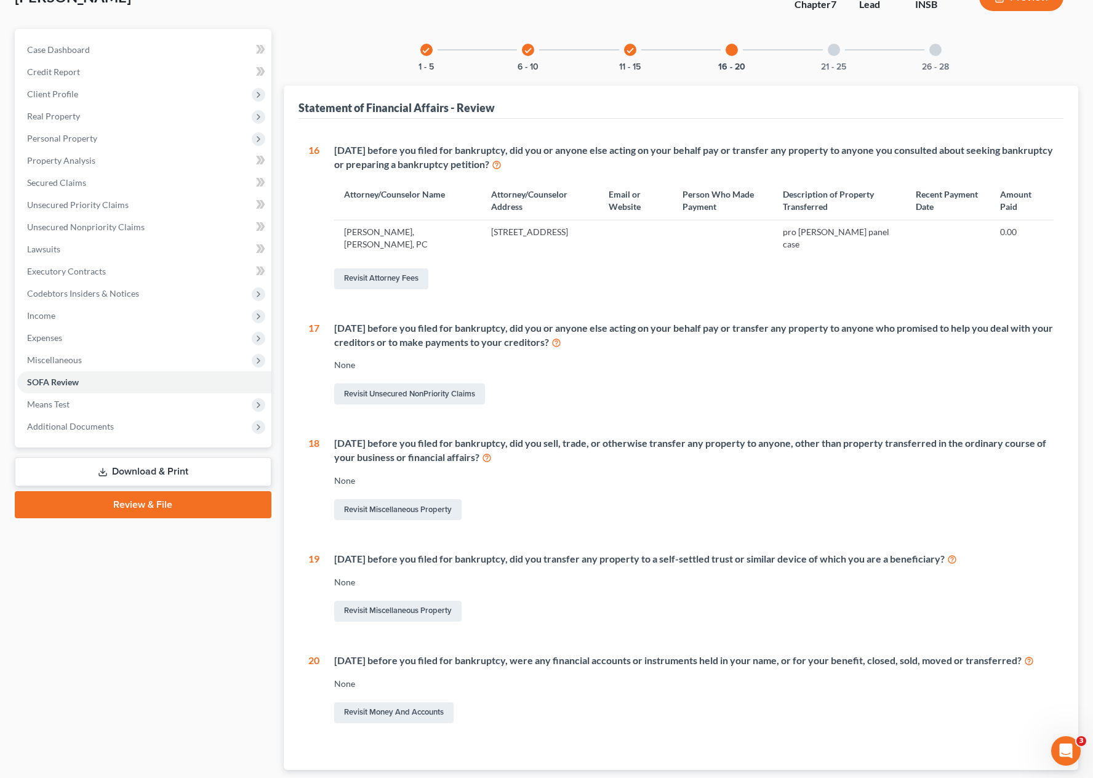
scroll to position [99, 0]
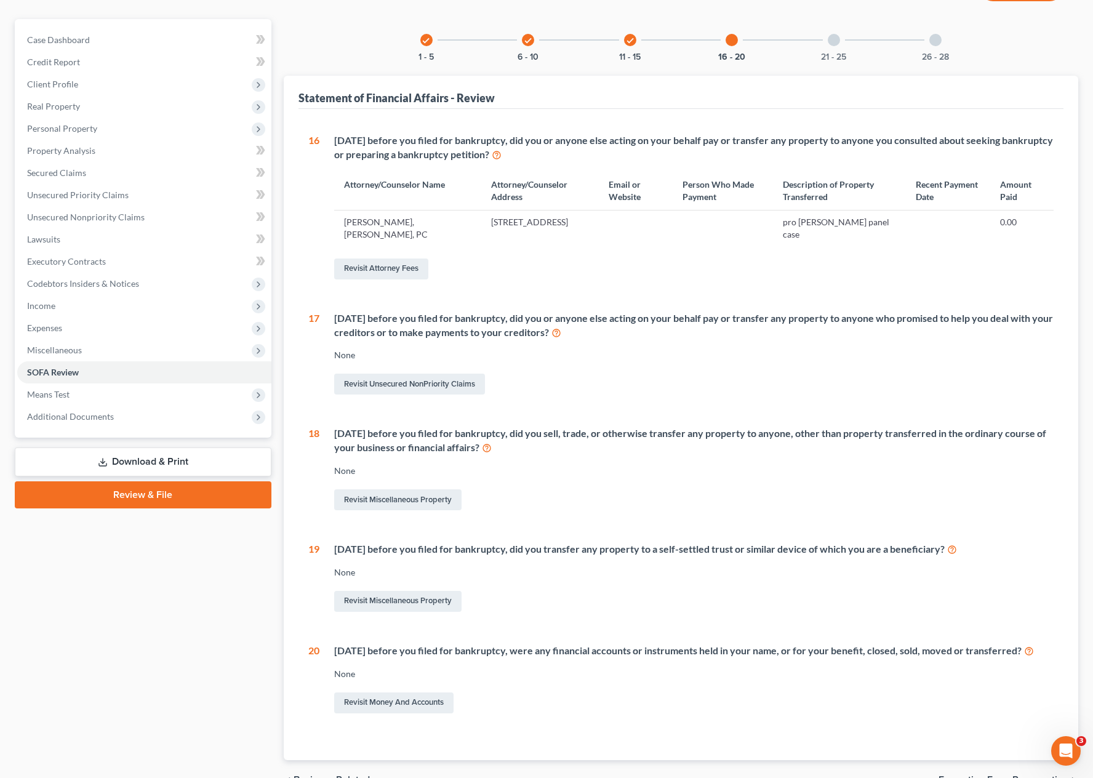
click at [833, 35] on div at bounding box center [834, 40] width 12 height 12
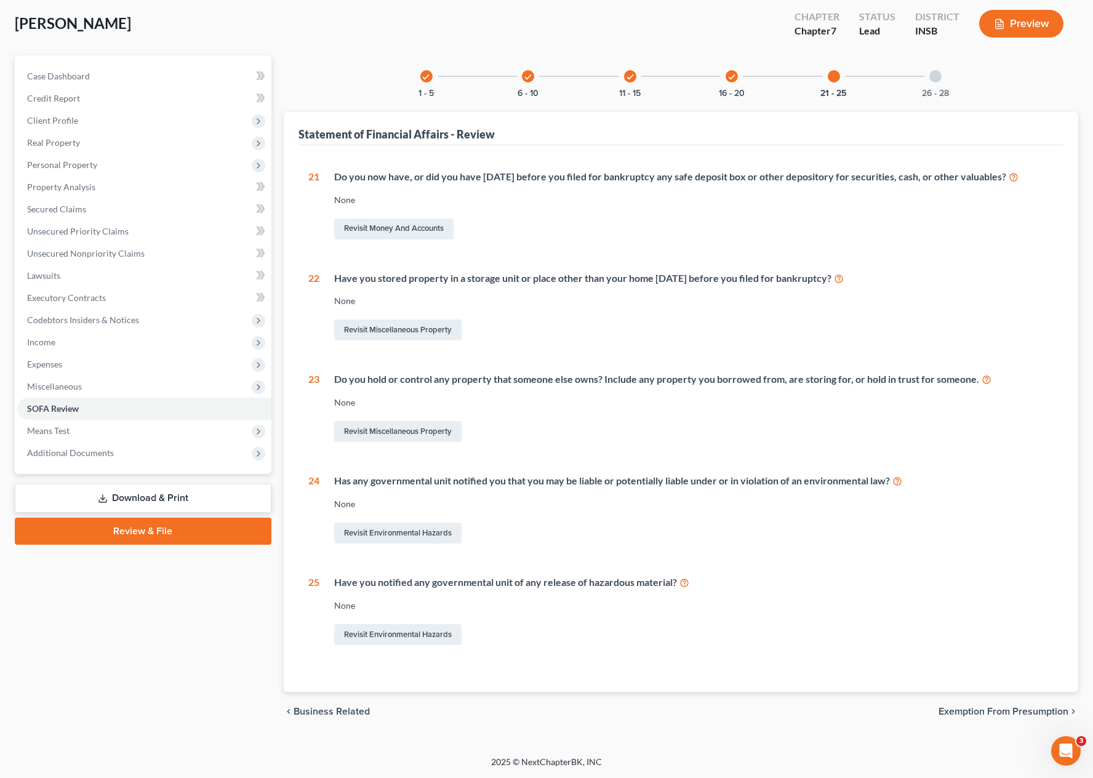
scroll to position [61, 0]
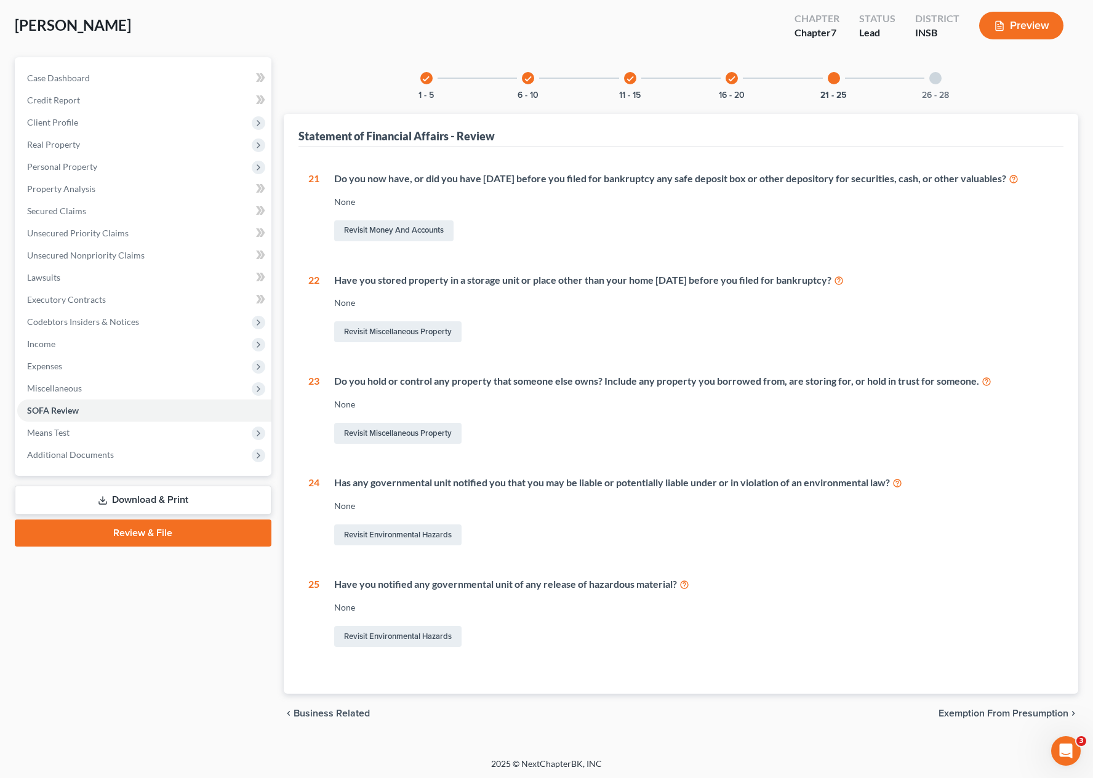
click at [933, 77] on div at bounding box center [935, 78] width 12 height 12
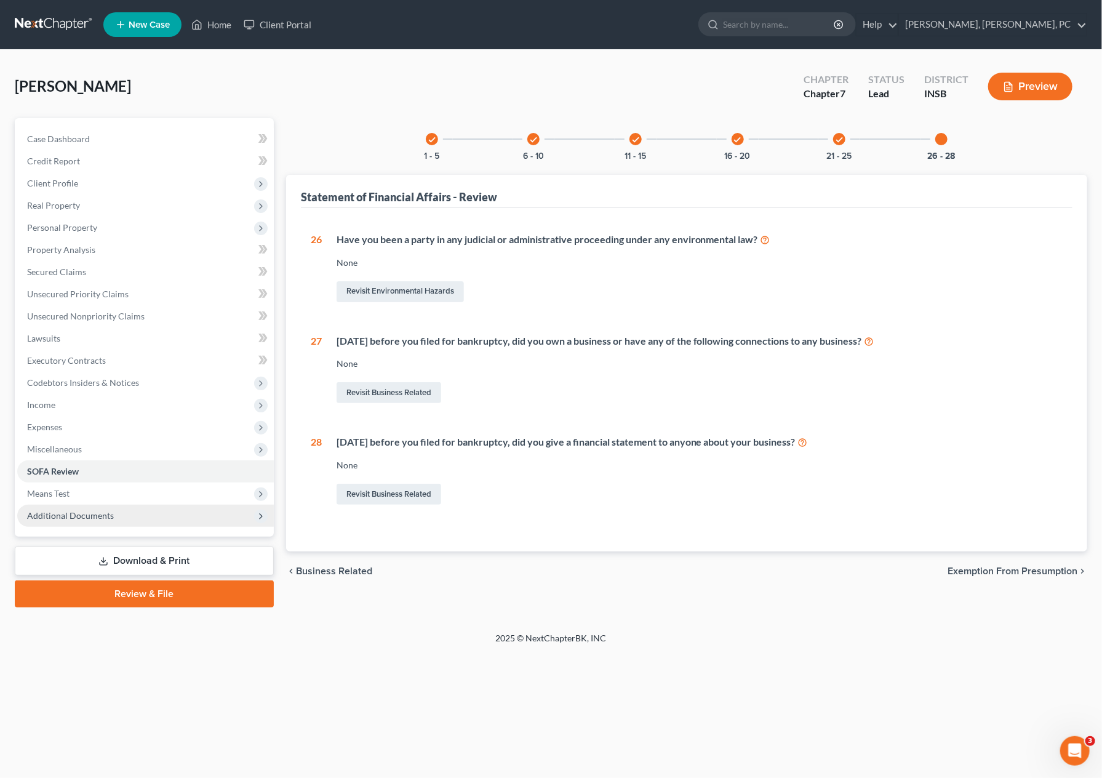
click at [103, 511] on span "Additional Documents" at bounding box center [70, 515] width 87 height 10
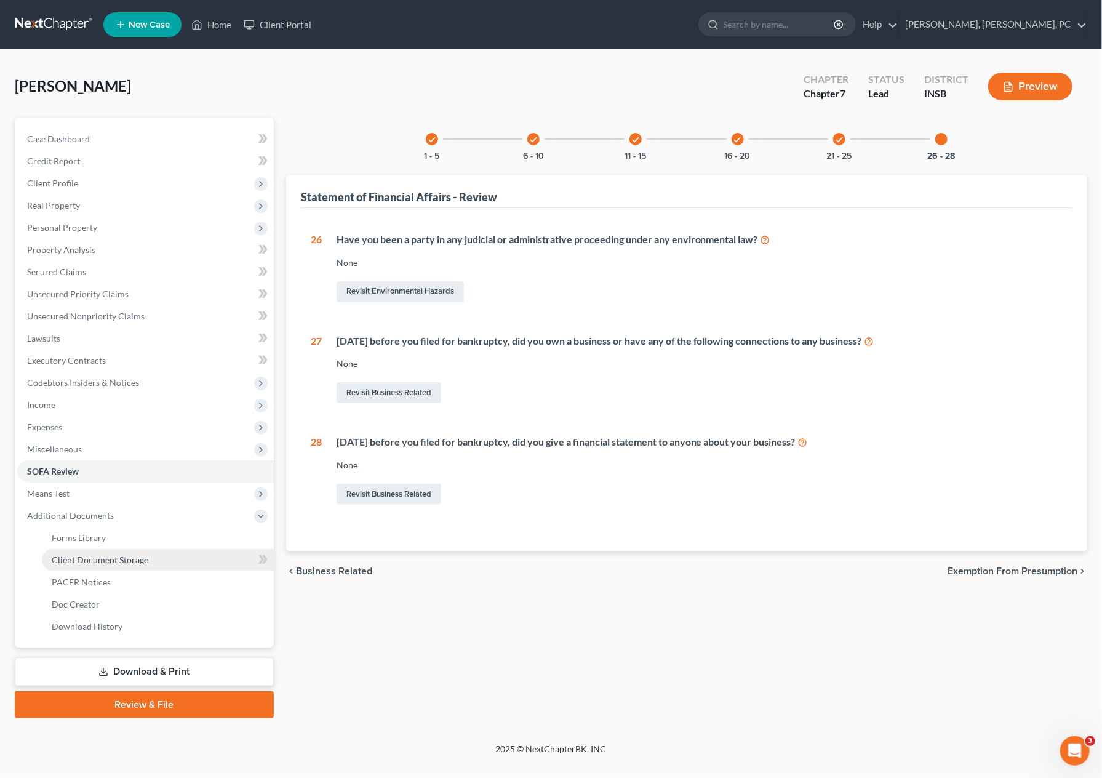
click at [110, 559] on span "Client Document Storage" at bounding box center [100, 560] width 97 height 10
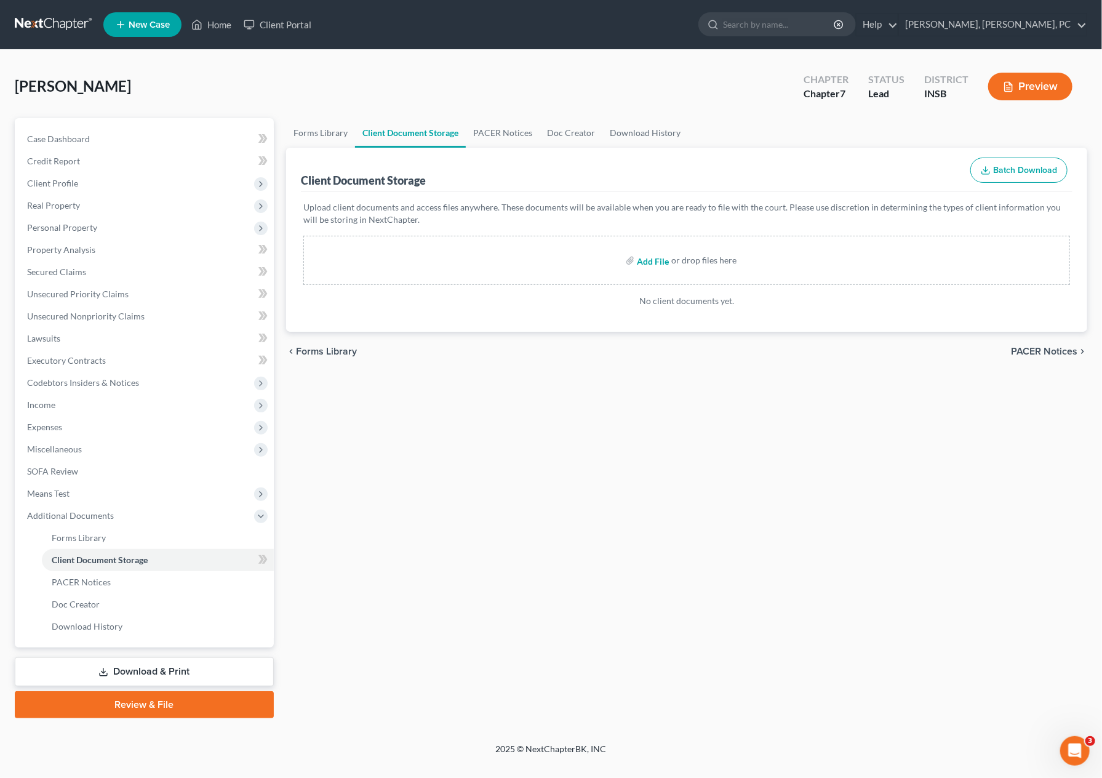
click at [657, 259] on input "file" at bounding box center [652, 260] width 30 height 22
type input "C:\fakepath\nofs.pdf"
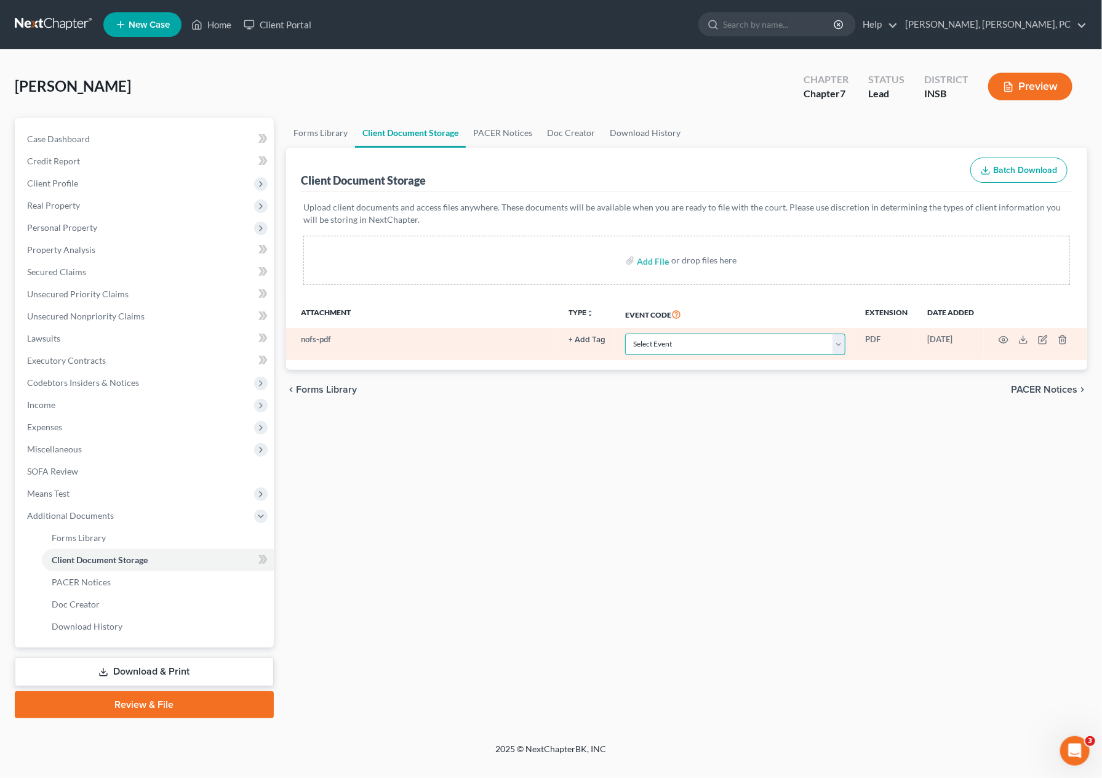
click at [660, 347] on select "Select Event 20 Largest Unsecured Creditors Amended/Corrected Petition Ch 7 Mea…" at bounding box center [735, 345] width 220 height 22
select select "24"
click at [627, 334] on select "Select Event 20 Largest Unsecured Creditors Amended/Corrected Petition Ch 7 Mea…" at bounding box center [735, 345] width 220 height 22
